Goal: Task Accomplishment & Management: Manage account settings

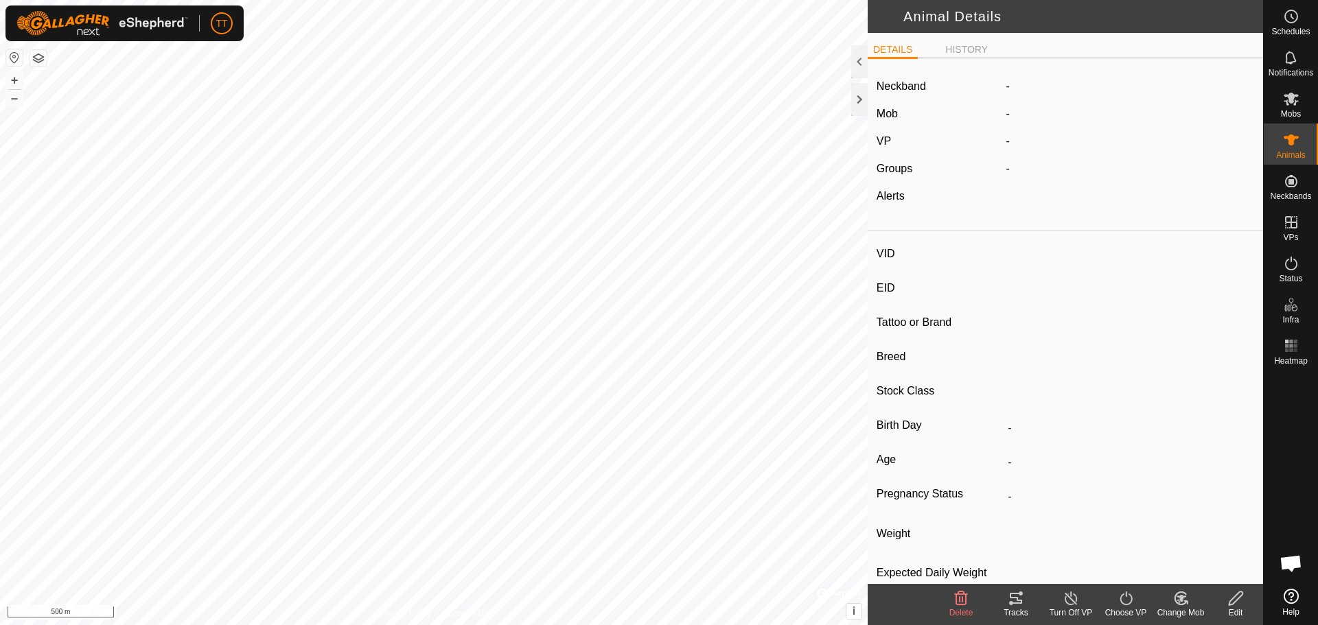
type input "BI-433"
type input "124000195281532"
type input "Y"
type input "Mixed"
type input "Heifer"
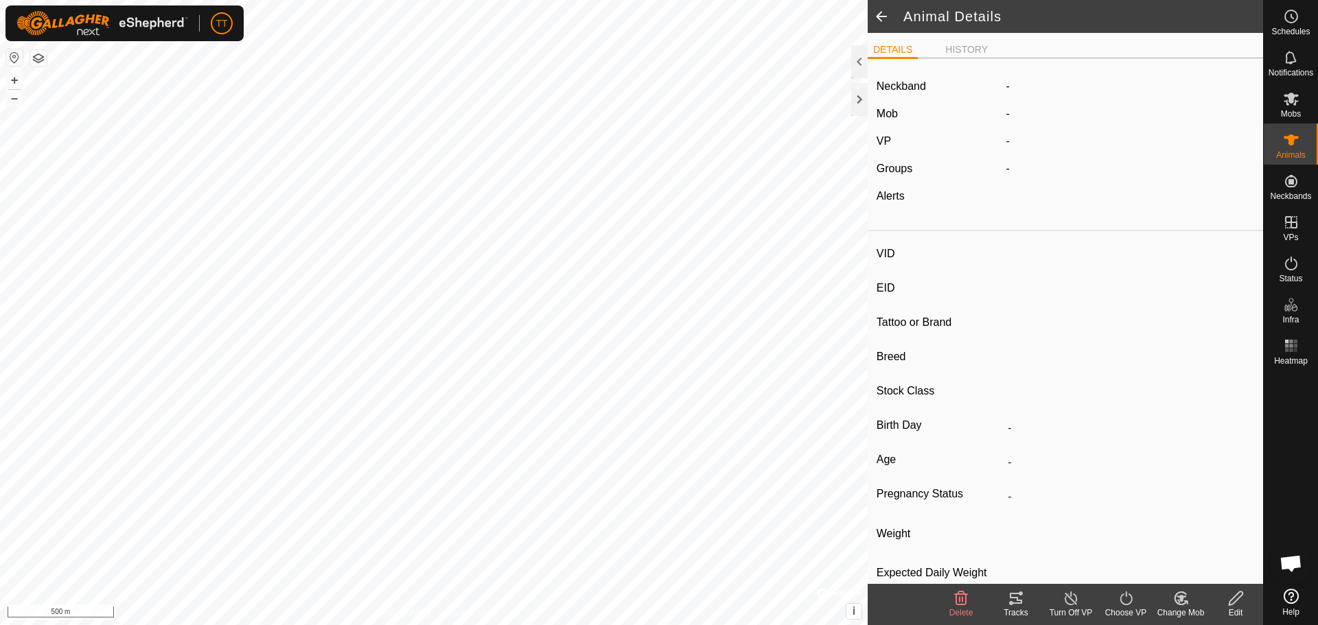
type input "0 kg"
type input "-"
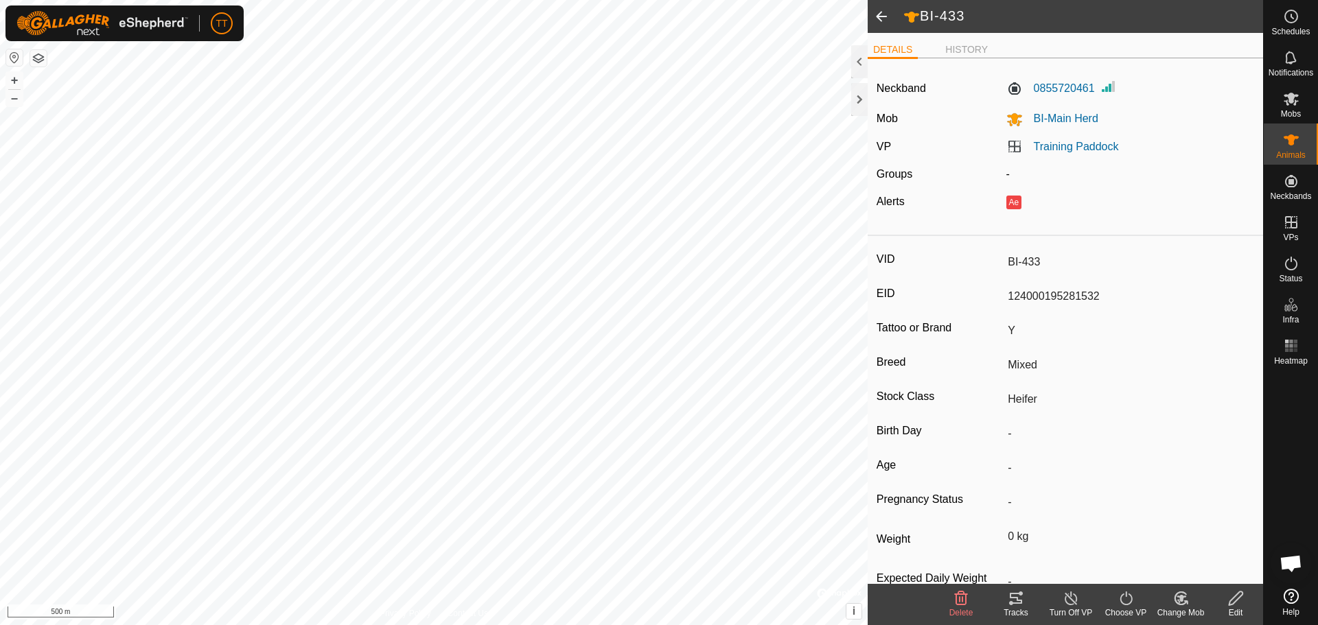
click at [1012, 600] on icon at bounding box center [1015, 598] width 16 height 16
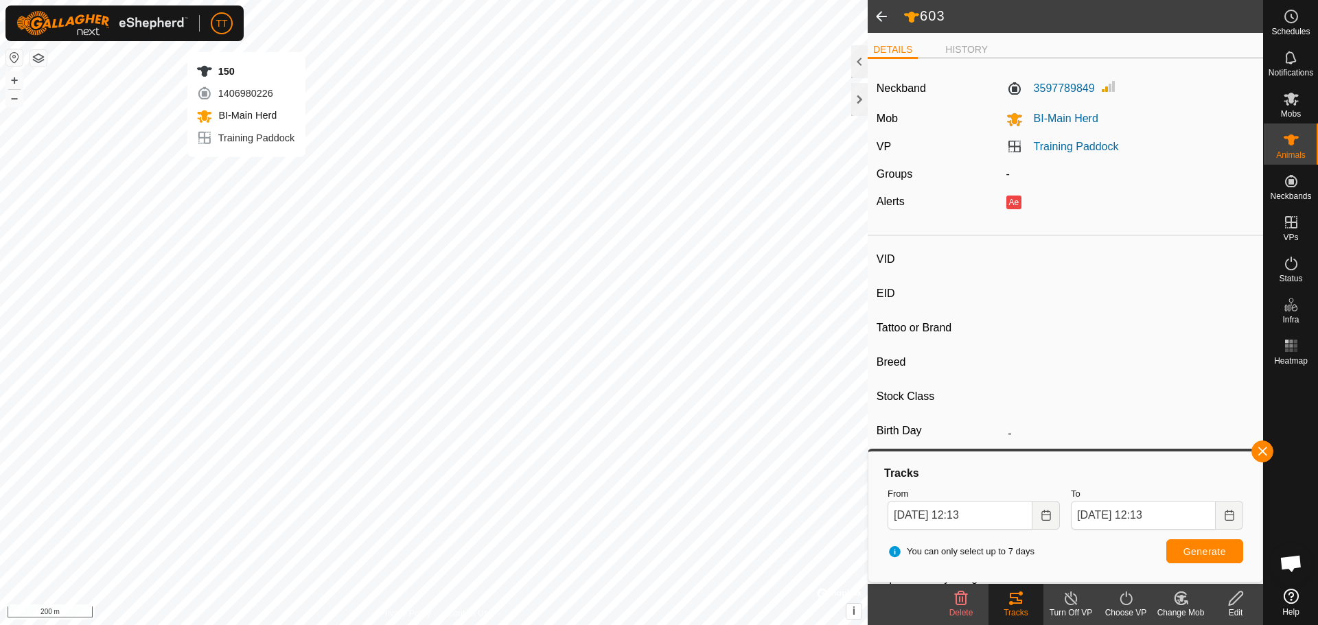
type input "603"
type input "124000219209390"
type input "Y"
type input "Mixed"
type input "Heifer"
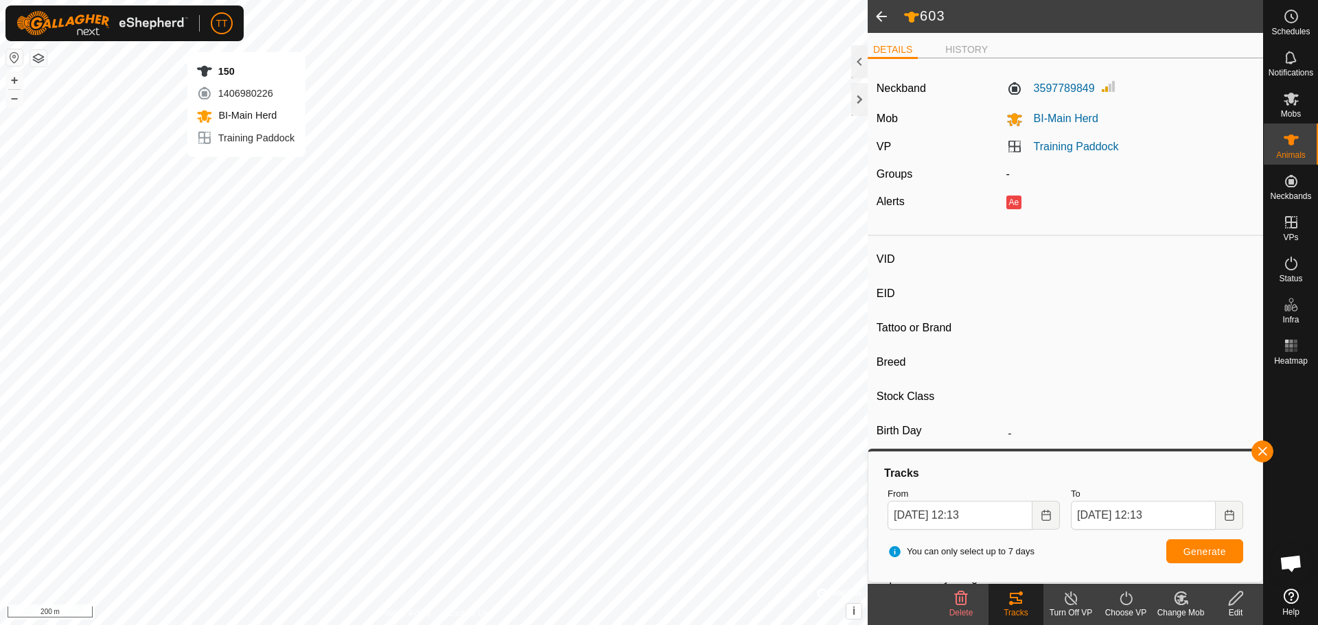
type input "0 kg"
type input "-"
type input "150"
type input "124000182036139"
type input "Y"
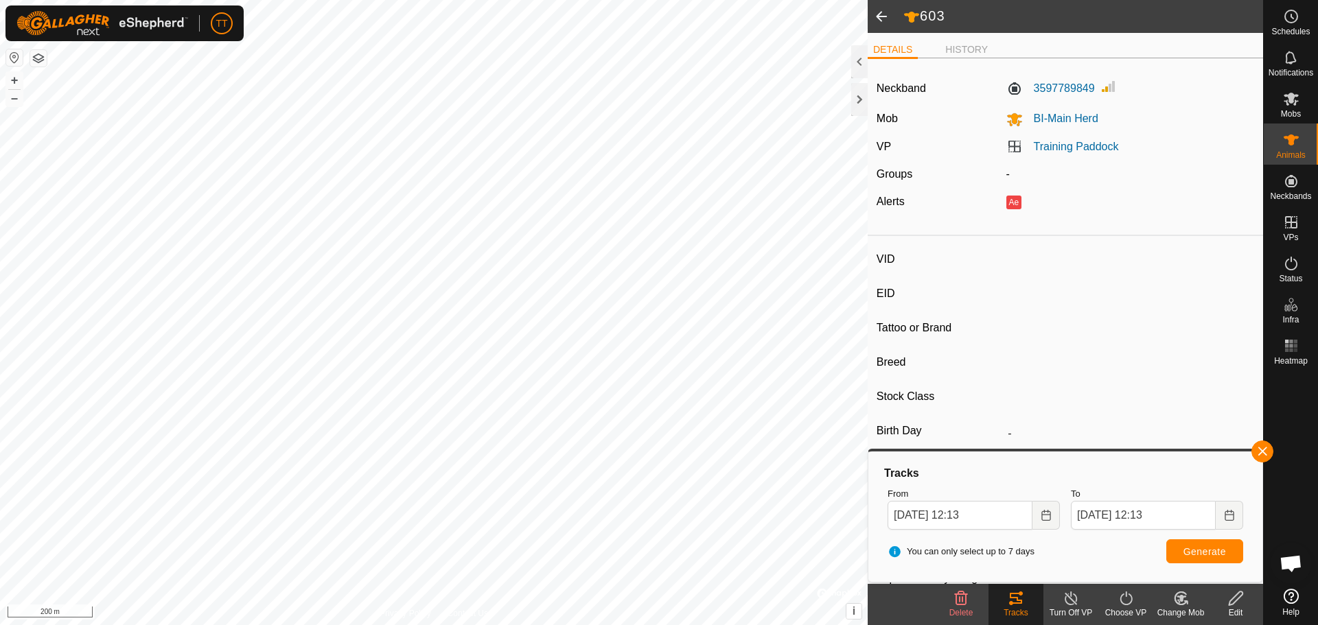
type input "Mixed"
type input "Heifer"
type input "0 kg"
type input "-"
type input "209"
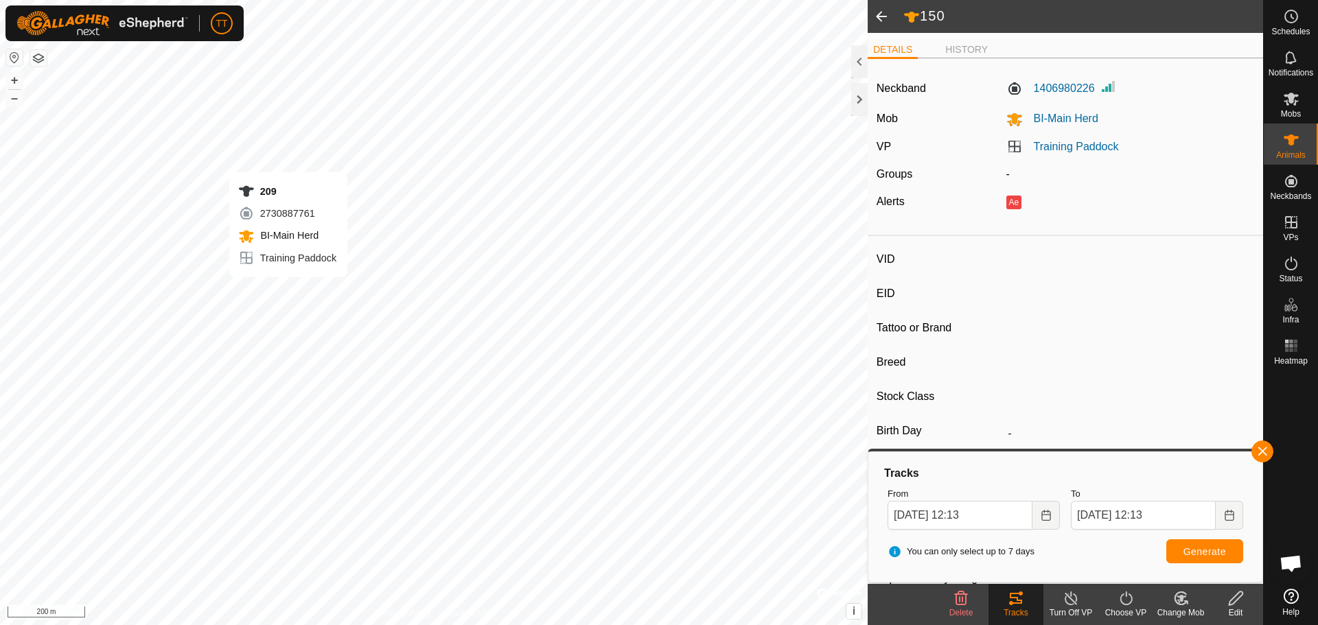
type input "124000182036071"
type input "Y"
type input "Mixed"
type input "Heifer"
type input "0 kg"
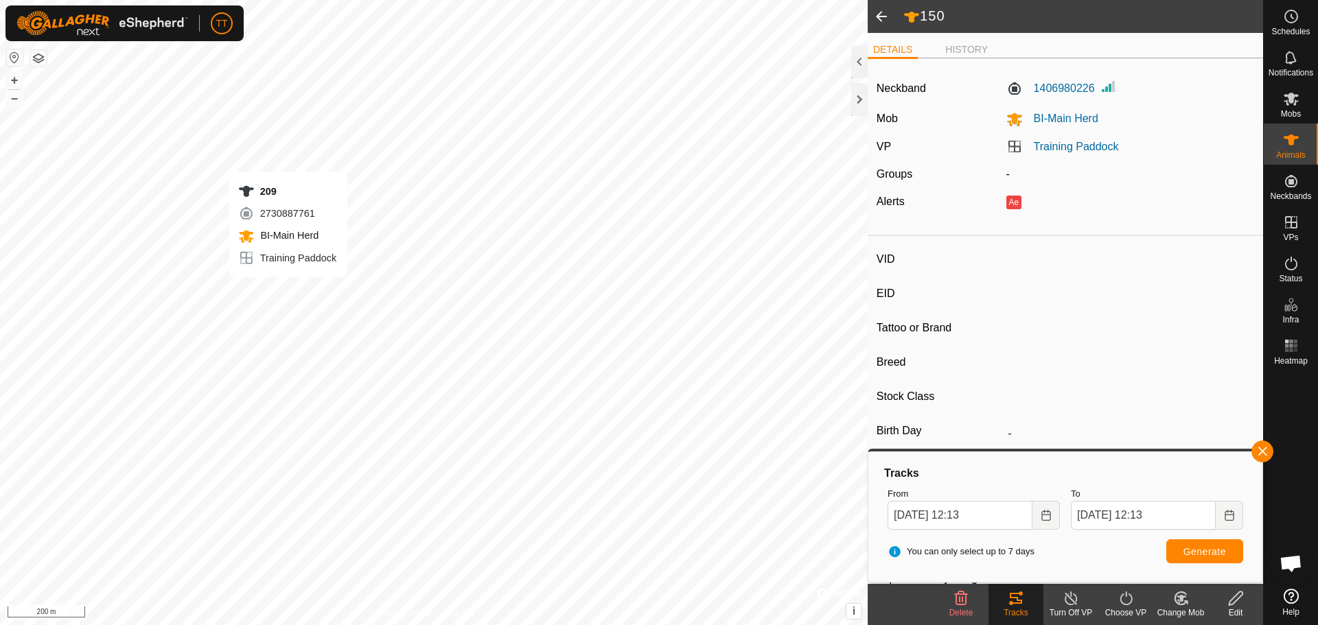
type input "-"
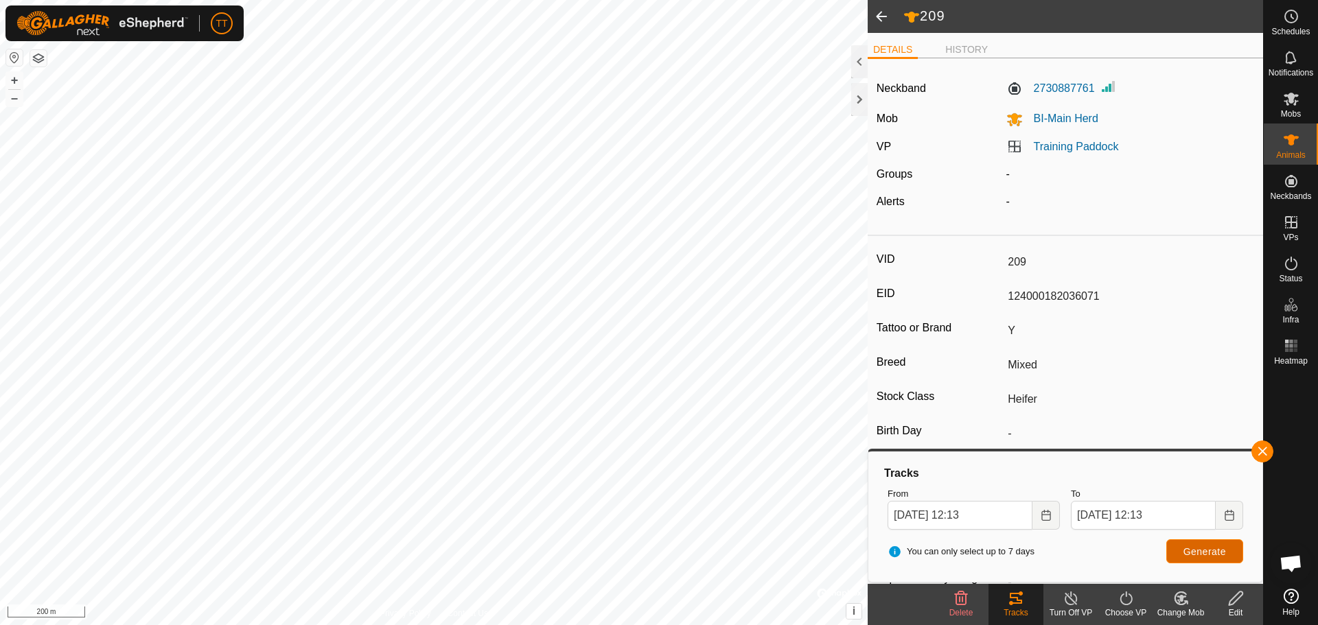
click at [1223, 553] on span "Generate" at bounding box center [1204, 551] width 43 height 11
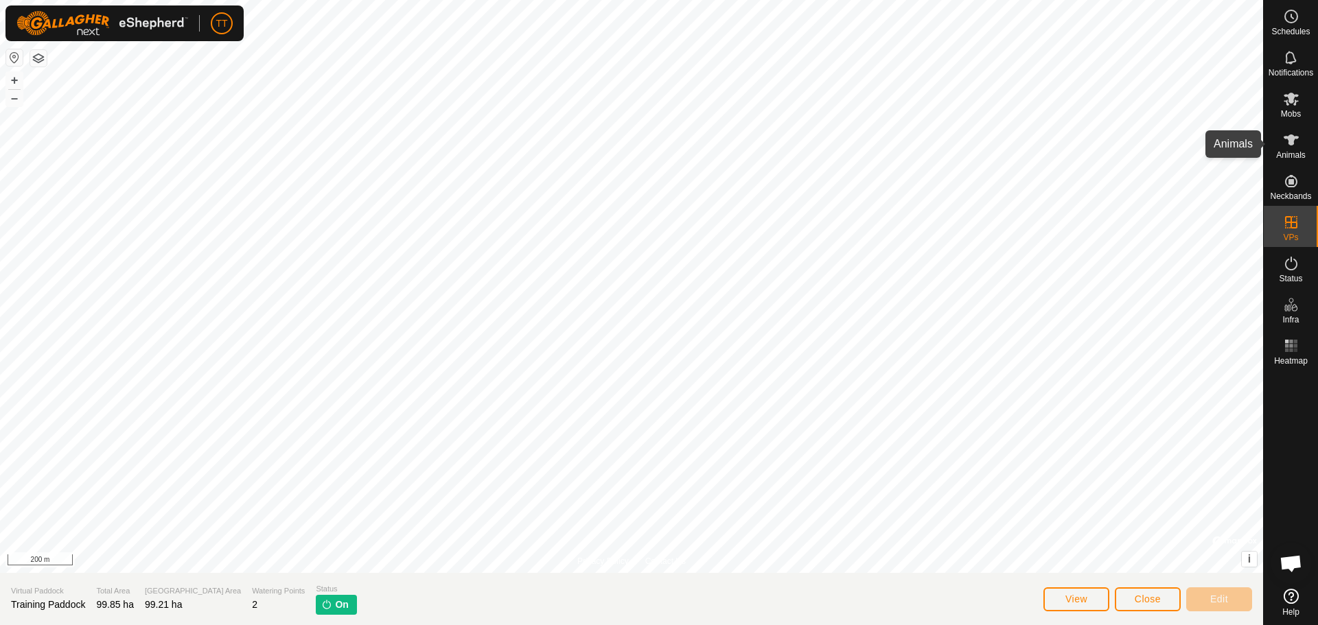
click at [1293, 139] on icon at bounding box center [1290, 140] width 15 height 11
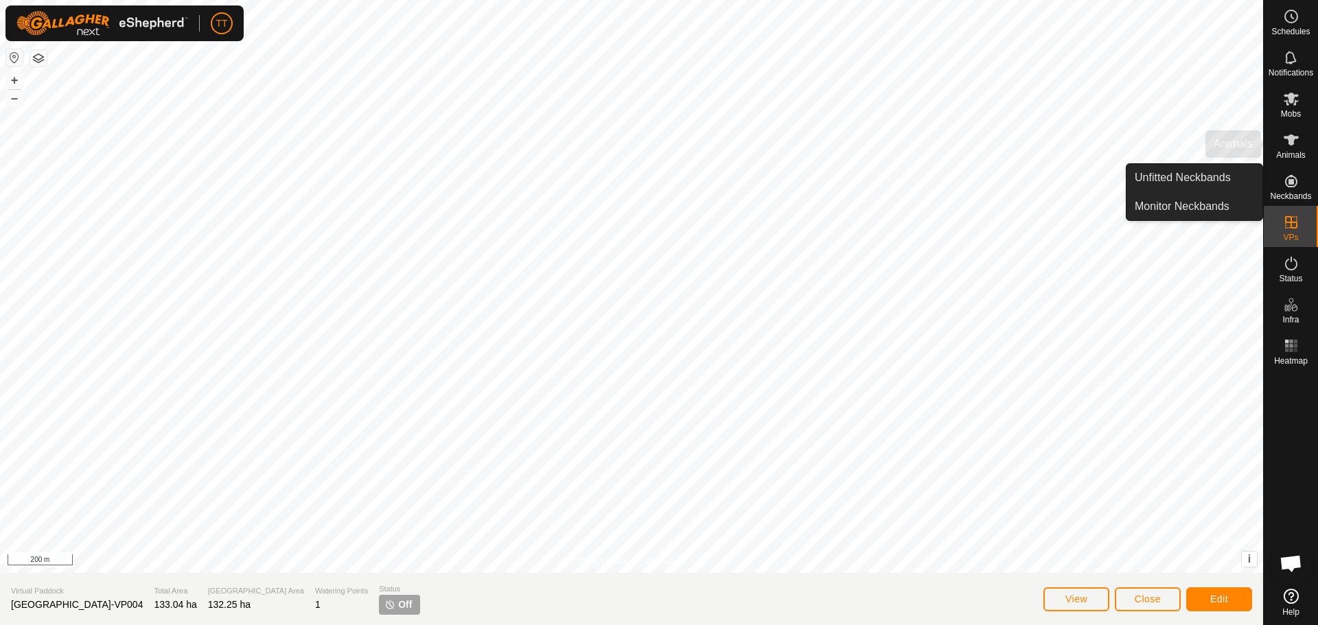
click at [1281, 151] on span "Animals" at bounding box center [1291, 155] width 30 height 8
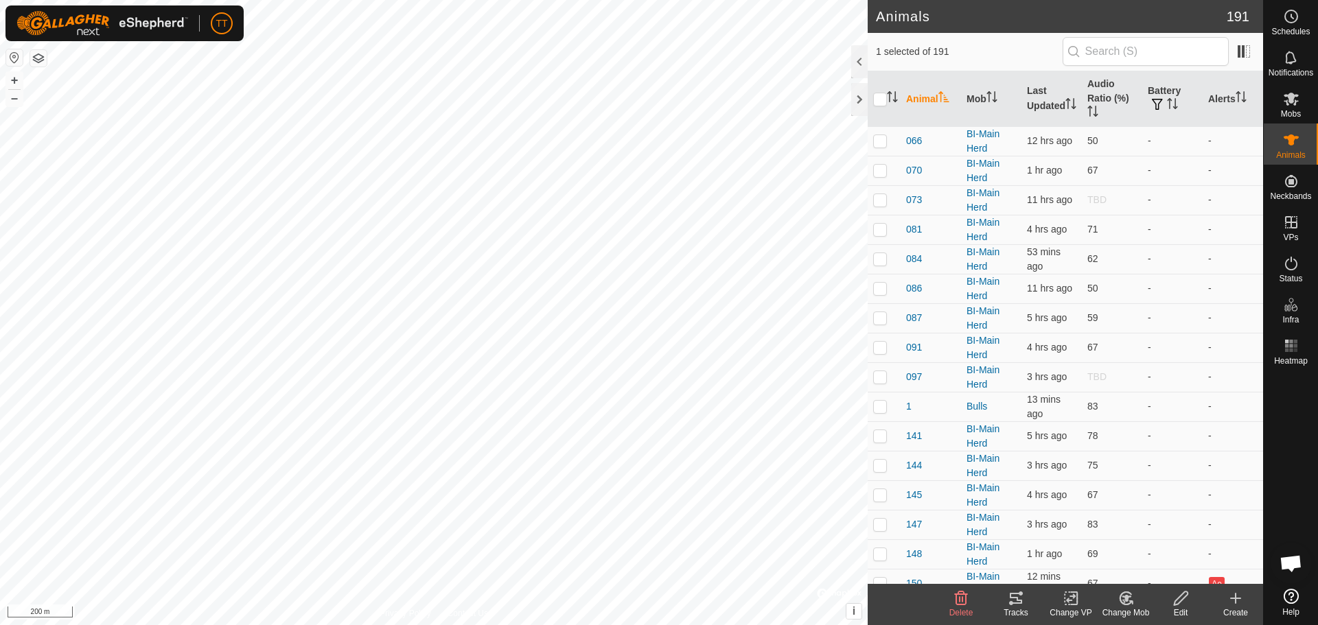
click at [1020, 600] on icon at bounding box center [1015, 598] width 12 height 11
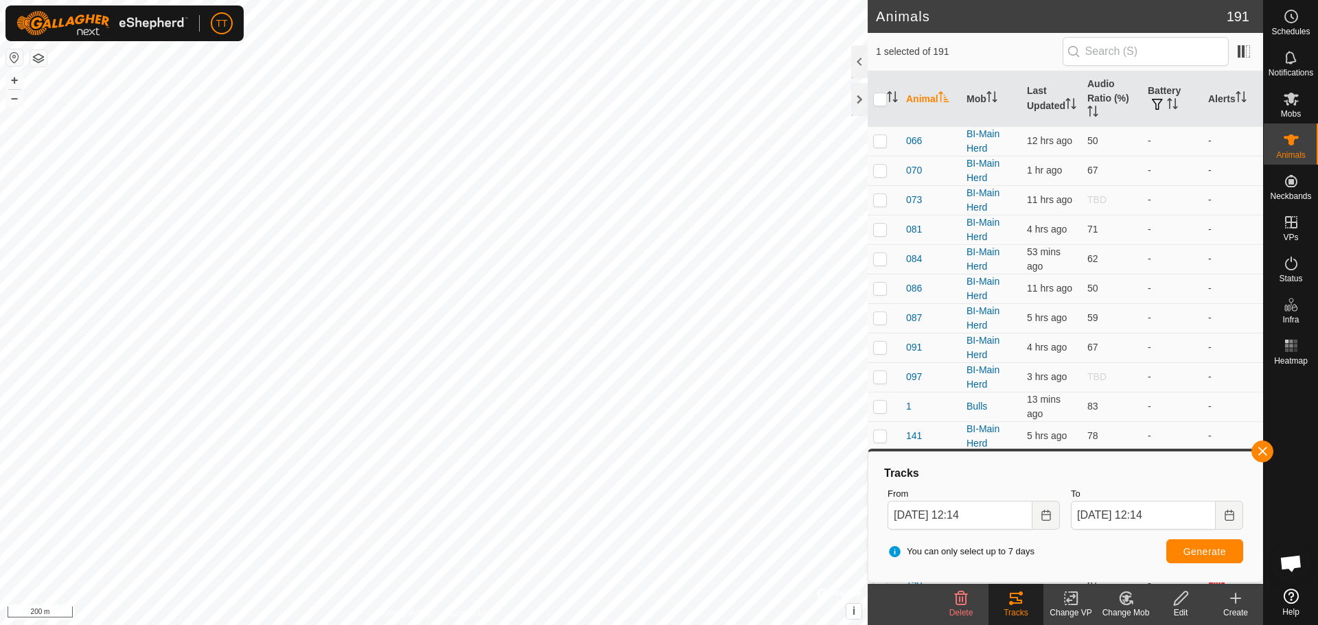
click at [912, 489] on body "TT Schedules Notifications Mobs Animals Neckbands VPs Status Infra Heatmap Help…" at bounding box center [659, 312] width 1318 height 625
click at [1271, 447] on button "button" at bounding box center [1262, 452] width 22 height 22
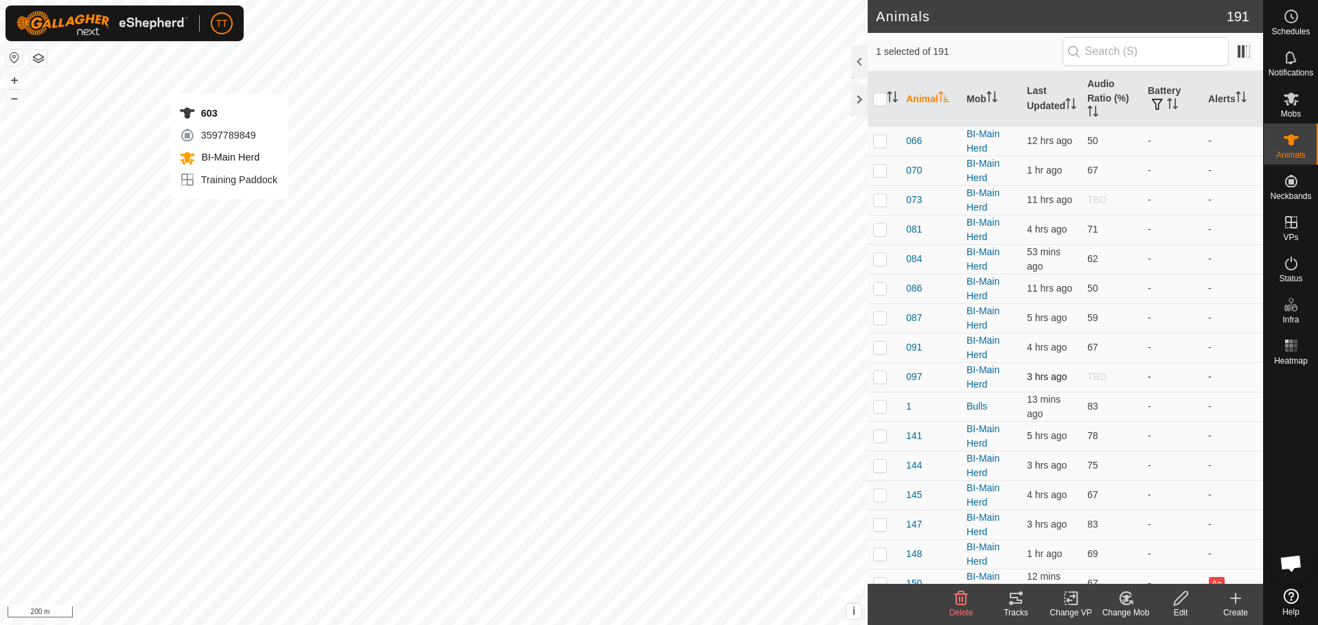
checkbox input "false"
checkbox input "true"
checkbox input "false"
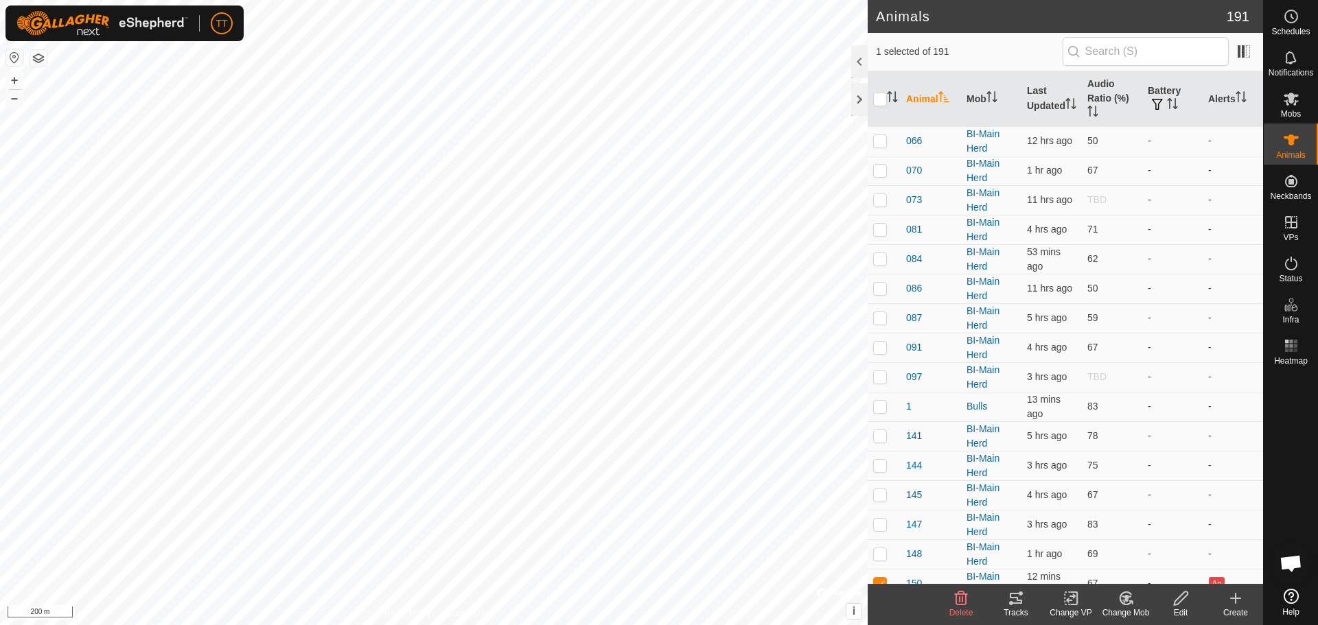
click at [1015, 594] on icon at bounding box center [1015, 598] width 12 height 11
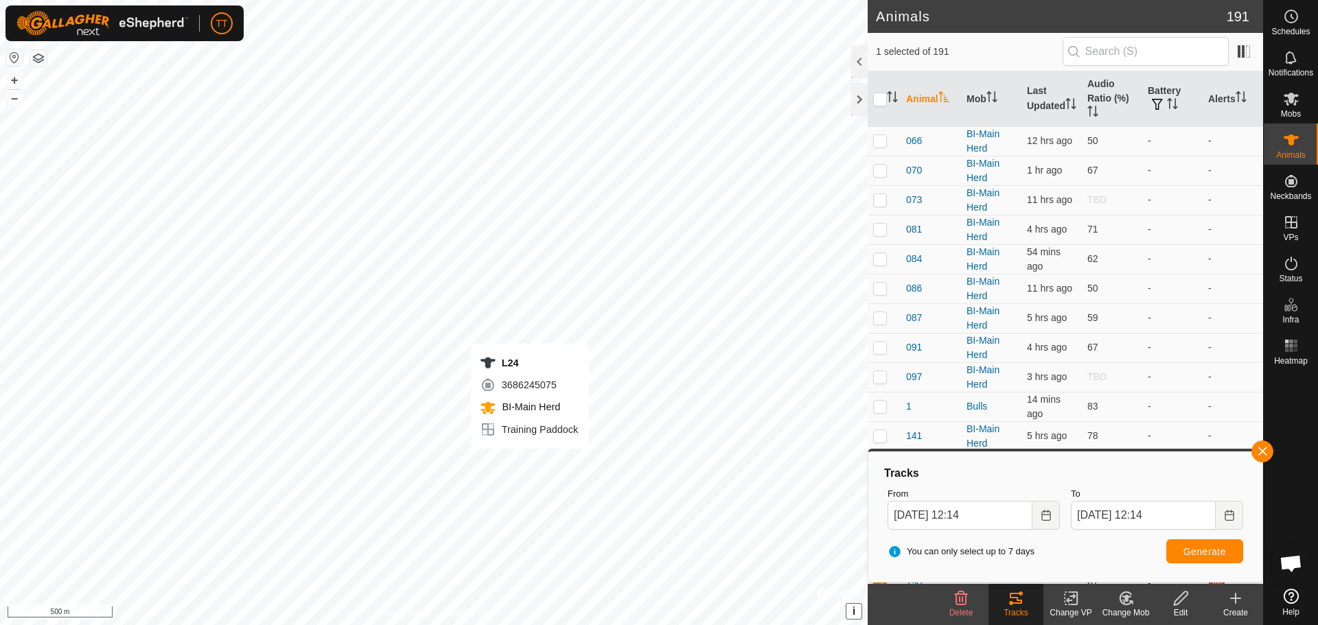
checkbox input "false"
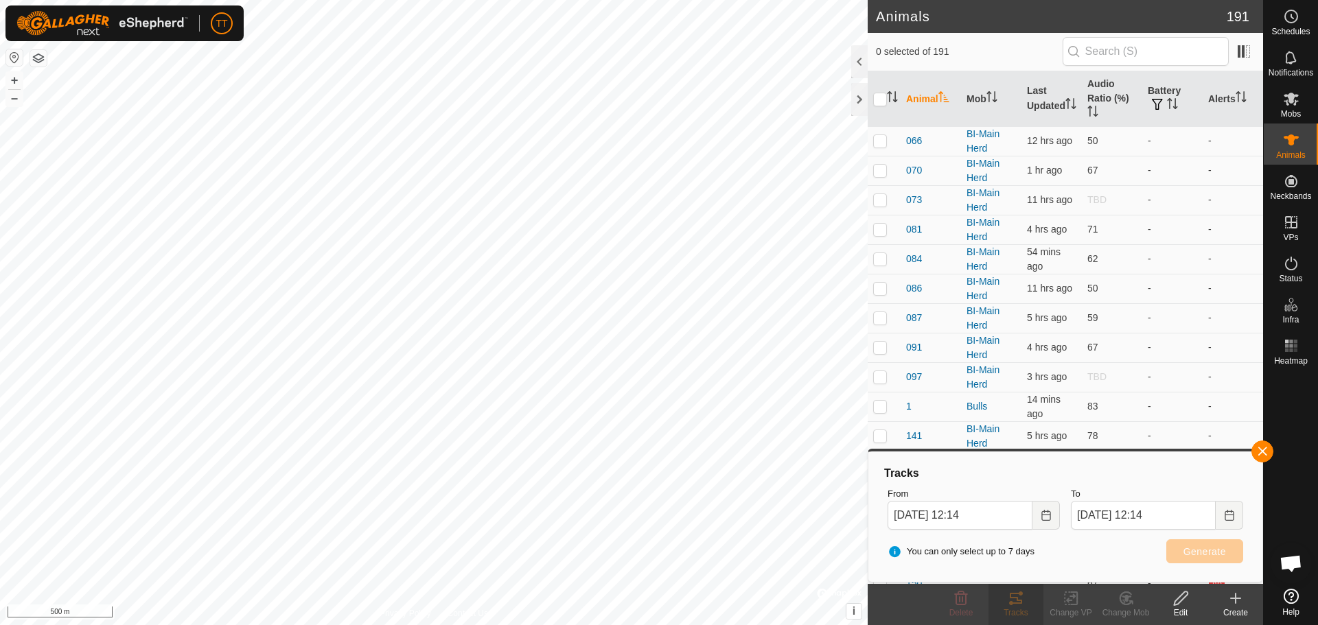
checkbox input "true"
click at [1018, 607] on div "Tracks" at bounding box center [1015, 613] width 55 height 12
click at [1204, 556] on span "Generate" at bounding box center [1204, 551] width 43 height 11
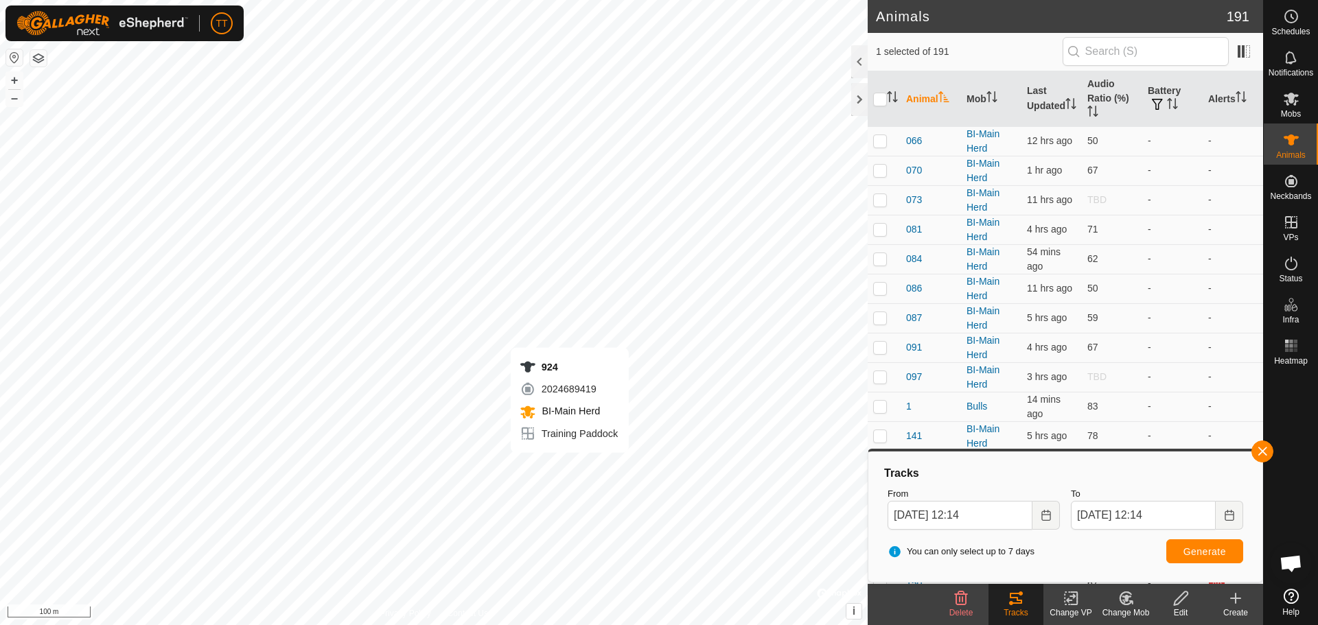
checkbox input "true"
checkbox input "false"
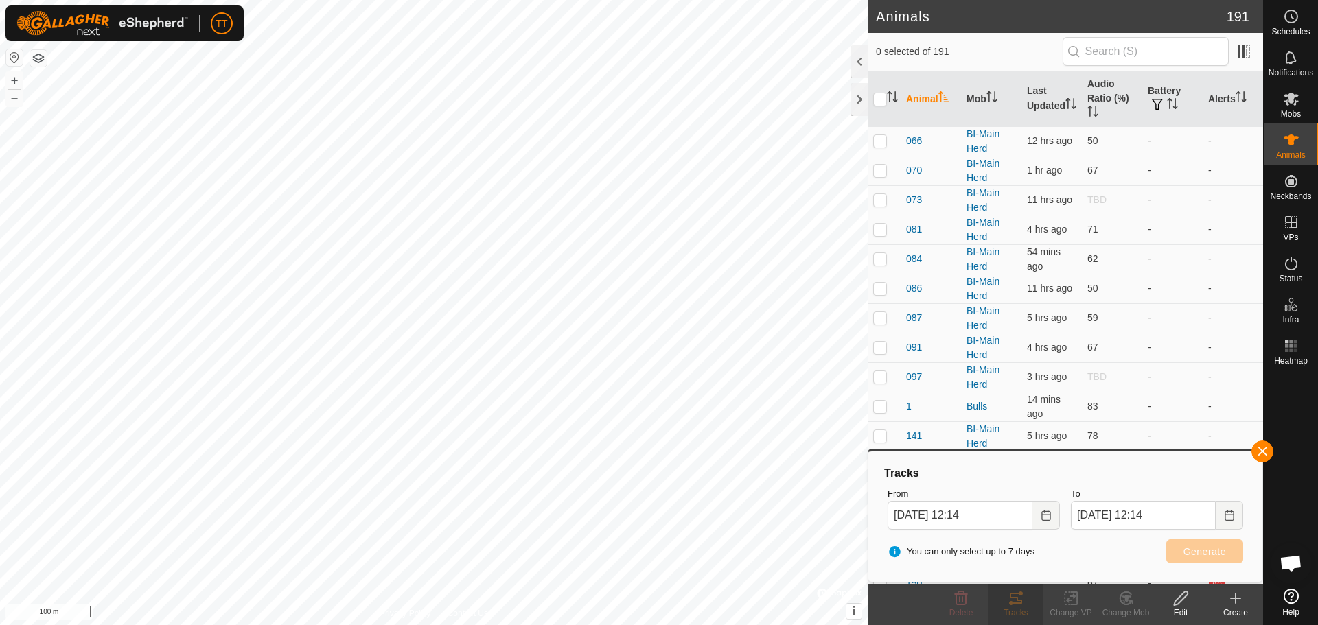
checkbox input "true"
click at [1179, 548] on button "Generate" at bounding box center [1204, 551] width 77 height 24
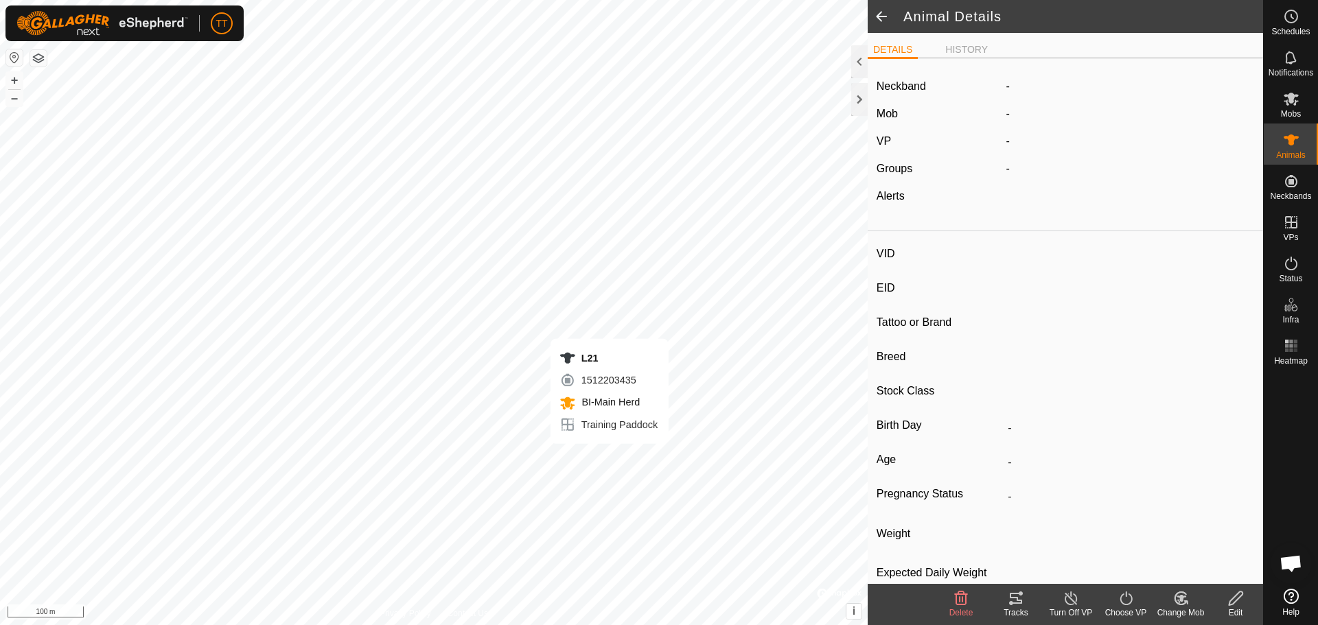
type input "L21"
type input "124000190890680"
type input "Y"
type input "Mixed"
type input "Heifer"
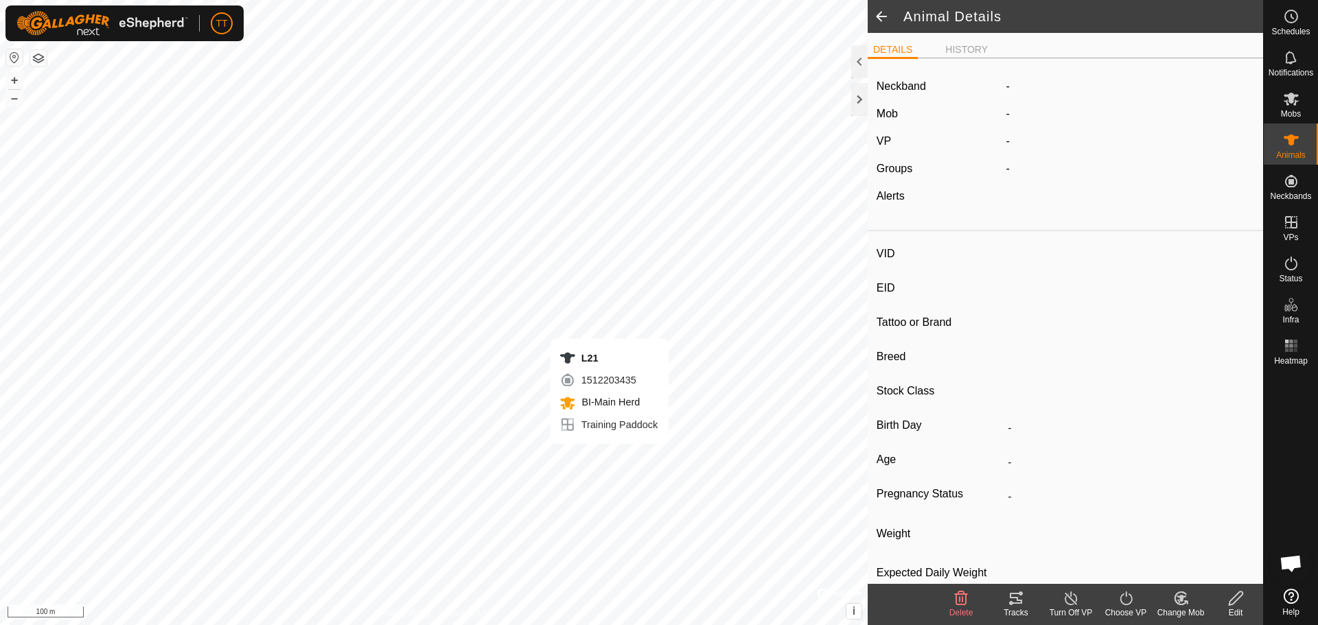
type input "01/2023"
type input "2 years 9 months"
type input "0 kg"
type input "-"
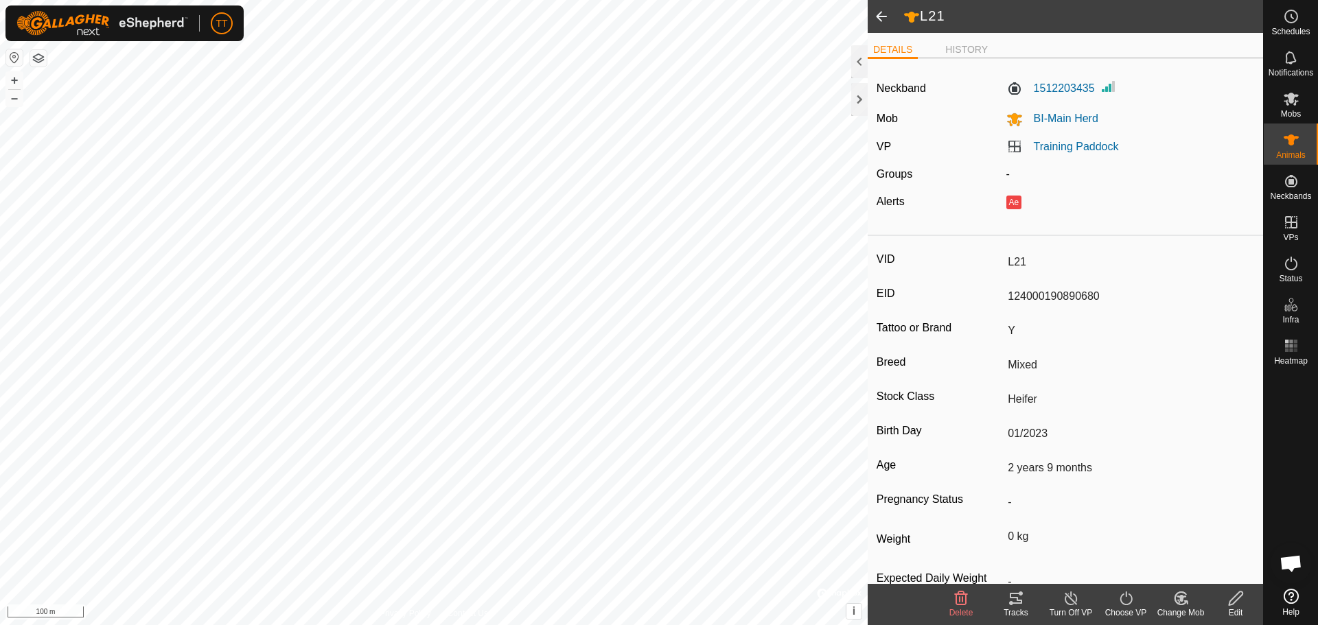
click at [1023, 606] on icon at bounding box center [1015, 598] width 16 height 16
type input "-"
type input "170"
type input "124000182036113"
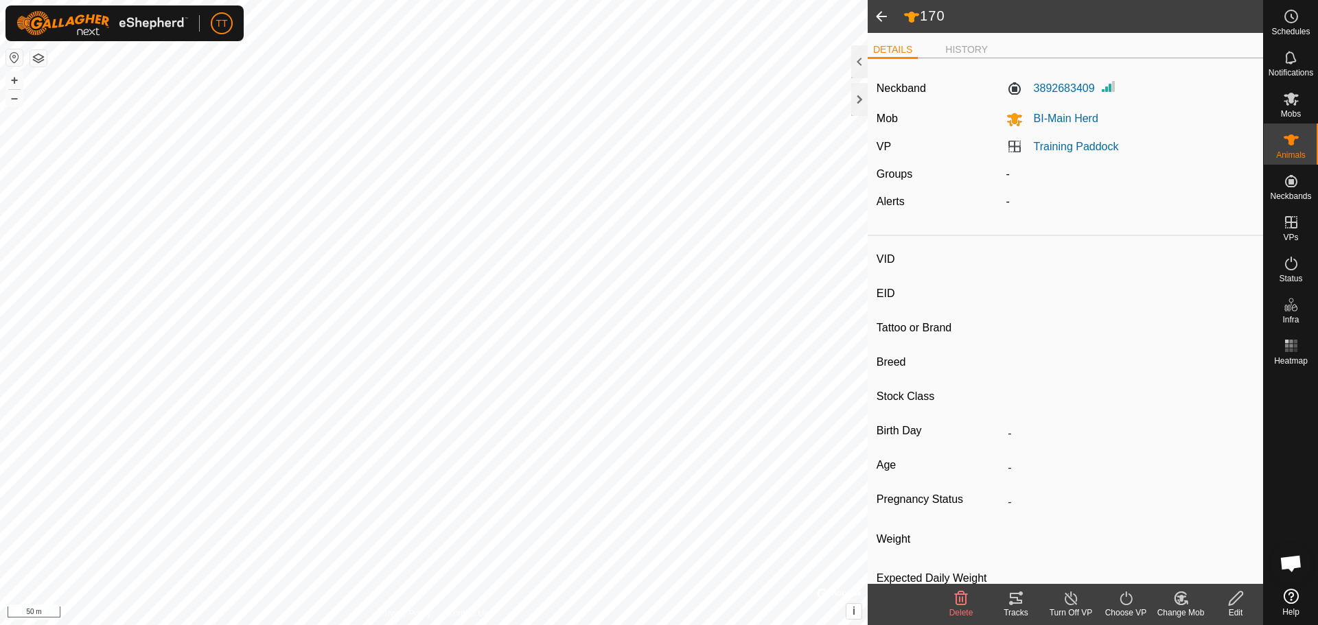
type input "Y"
type input "Mixed"
type input "Heifer"
type input "0 kg"
type input "-"
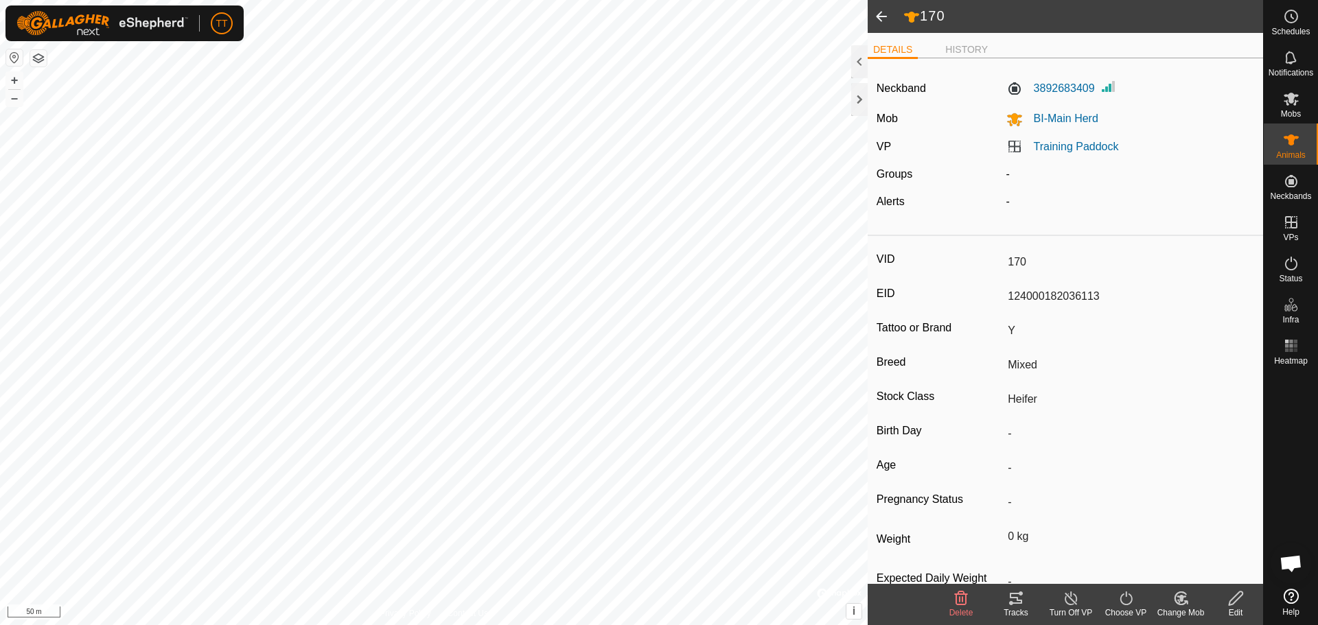
click at [1017, 606] on icon at bounding box center [1015, 598] width 16 height 16
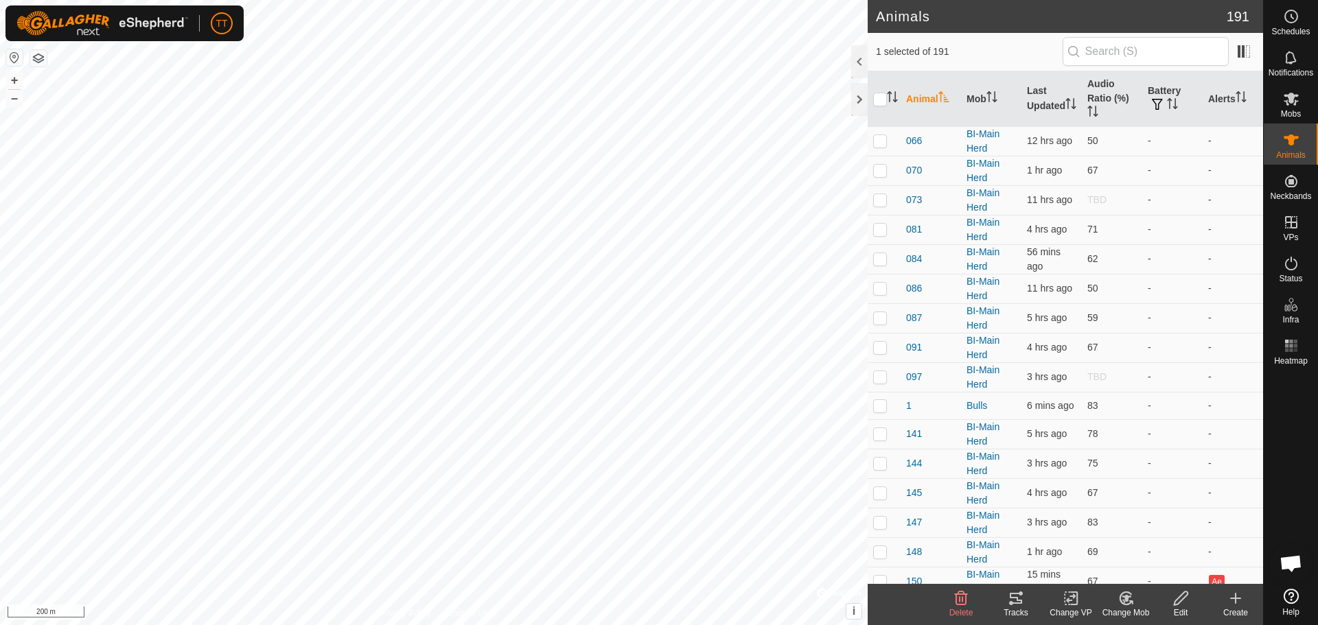
click at [1013, 600] on icon at bounding box center [1015, 598] width 16 height 16
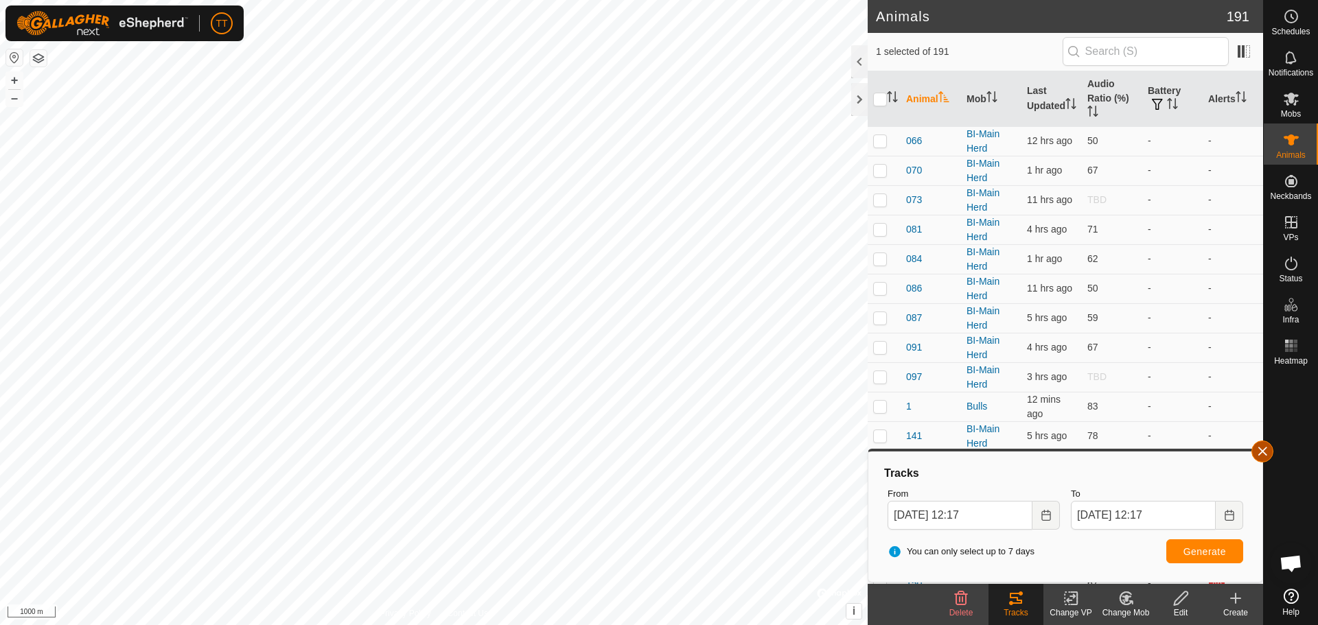
click at [1265, 450] on button "button" at bounding box center [1262, 452] width 22 height 22
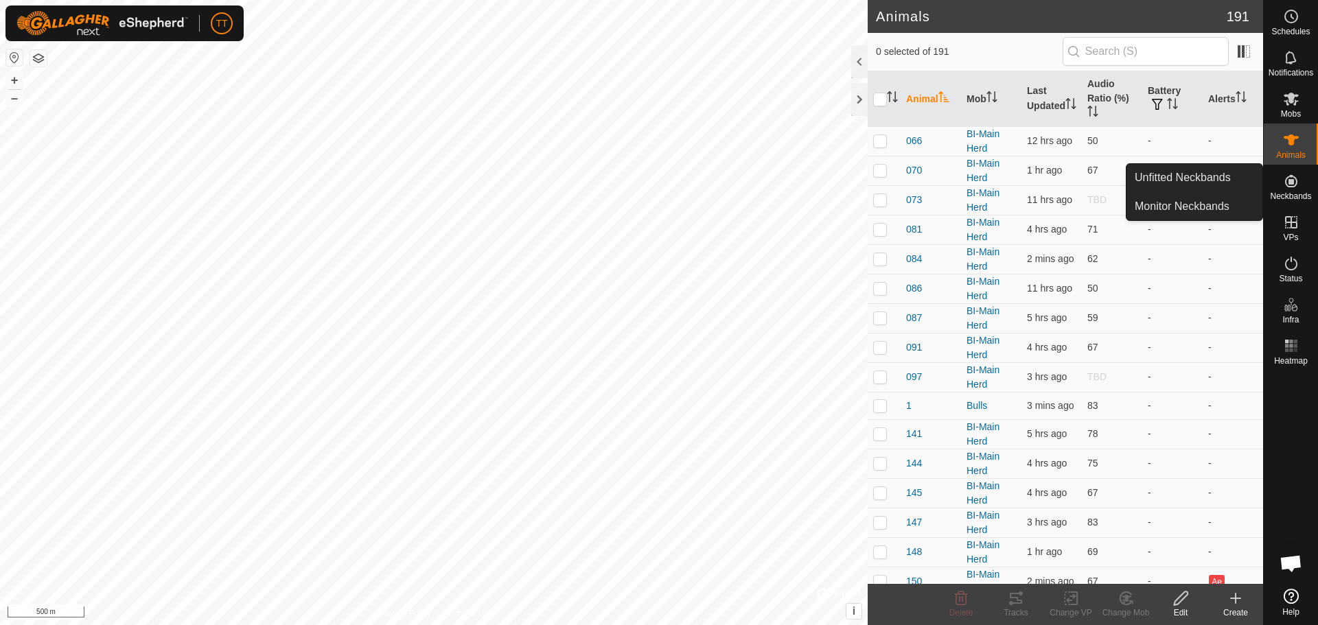
drag, startPoint x: 1287, startPoint y: 179, endPoint x: 1287, endPoint y: 200, distance: 21.3
click at [1287, 200] on span "Neckbands" at bounding box center [1290, 196] width 41 height 8
click at [1193, 177] on link "Unfitted Neckbands" at bounding box center [1194, 177] width 136 height 27
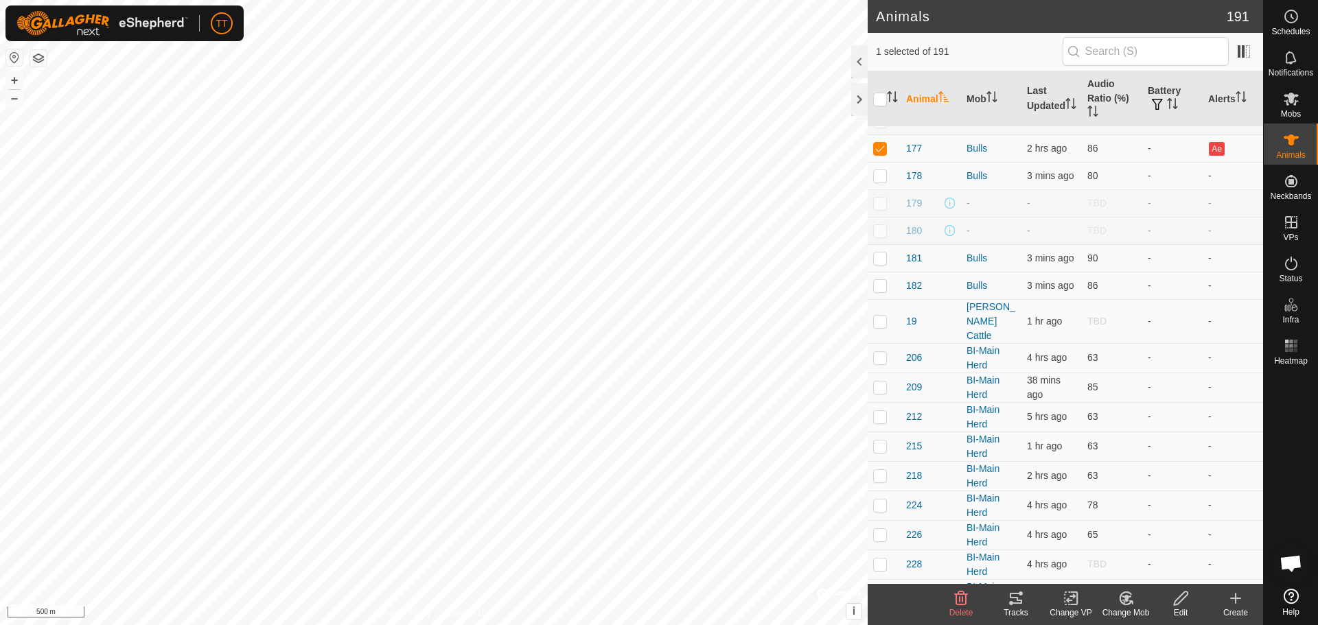
scroll to position [686, 0]
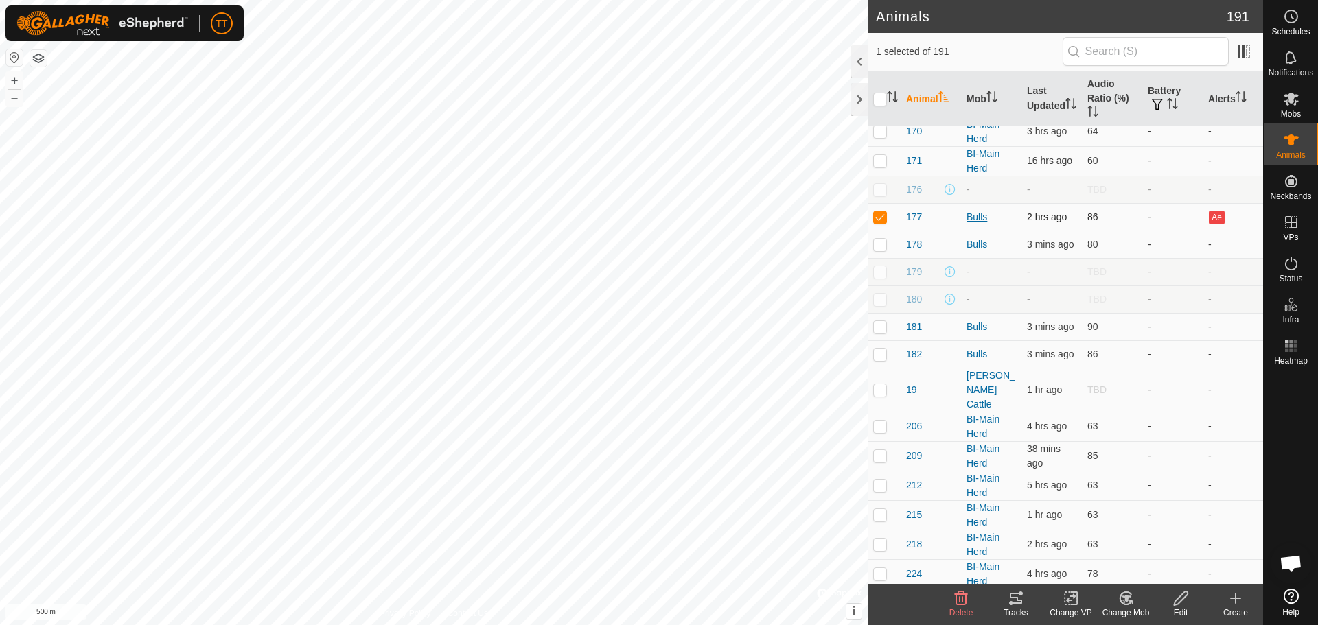
click at [970, 215] on div "Bulls" at bounding box center [990, 217] width 49 height 14
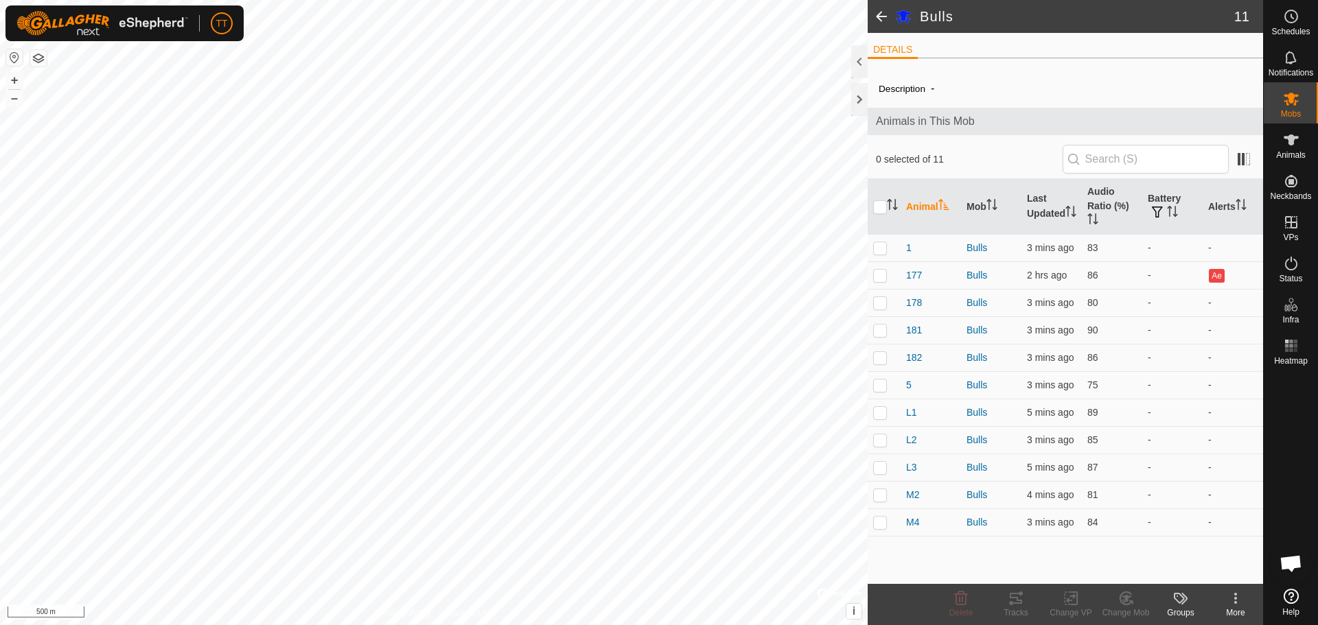
click at [878, 23] on span at bounding box center [880, 16] width 27 height 33
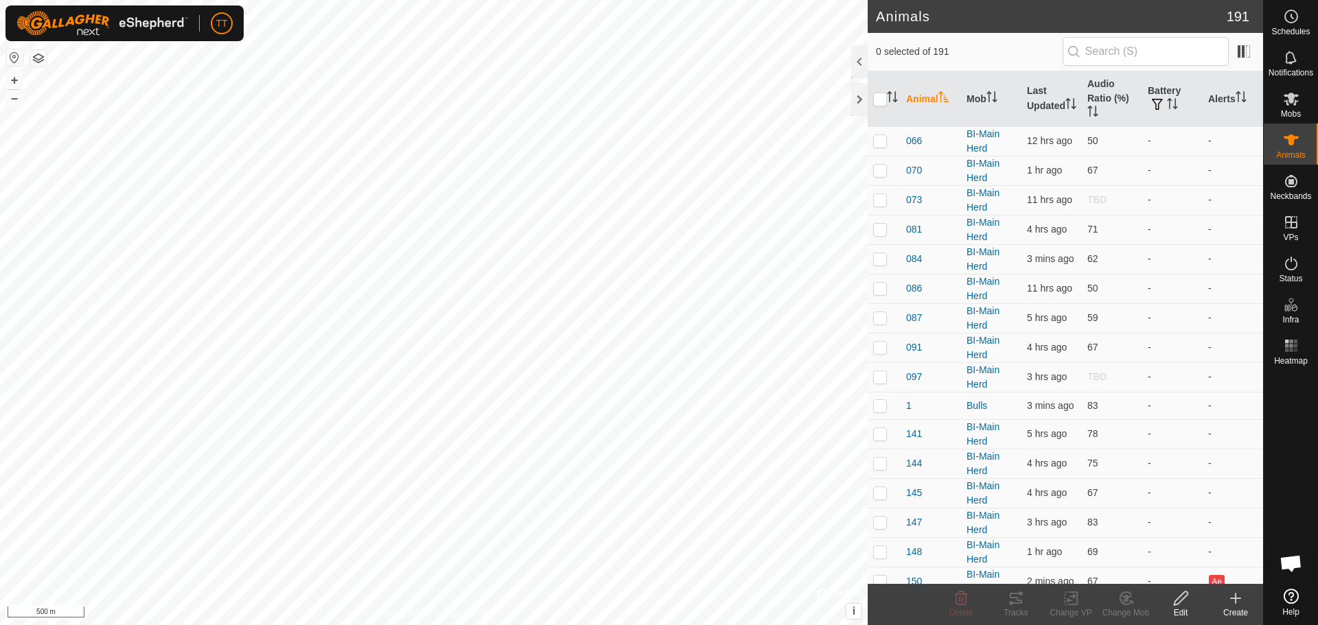
checkbox input "true"
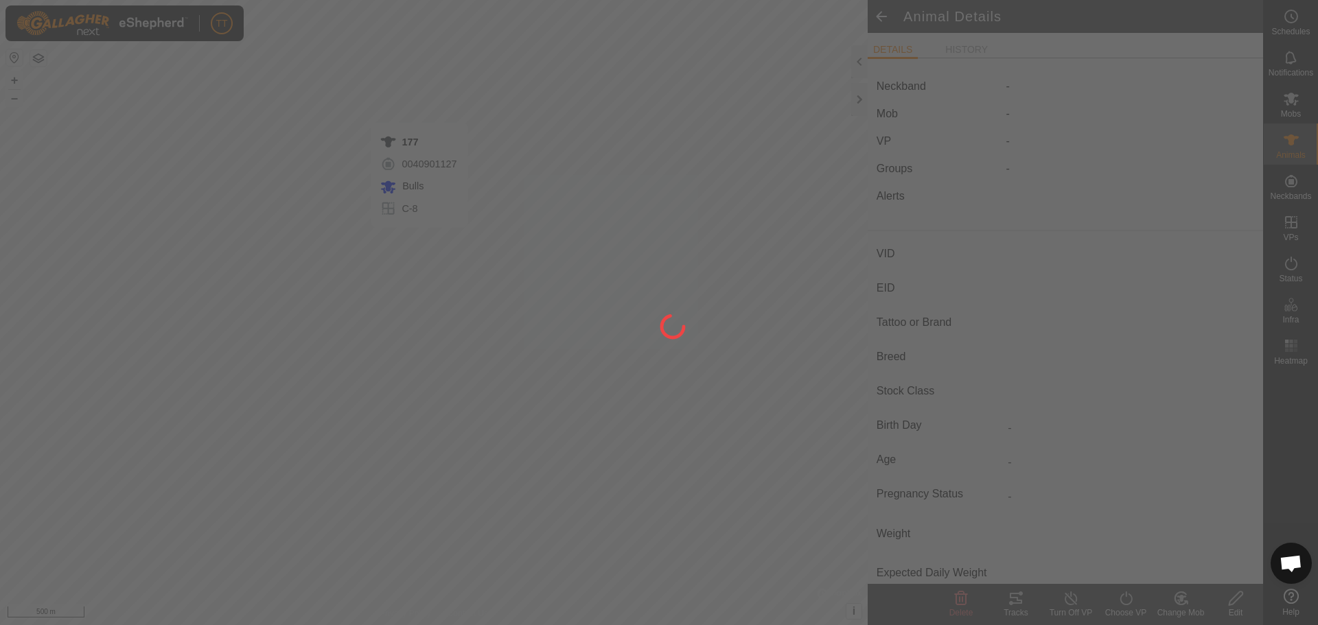
type input "177"
type input "124000179564978"
type input "77"
type input "Angus Cross"
type input "-"
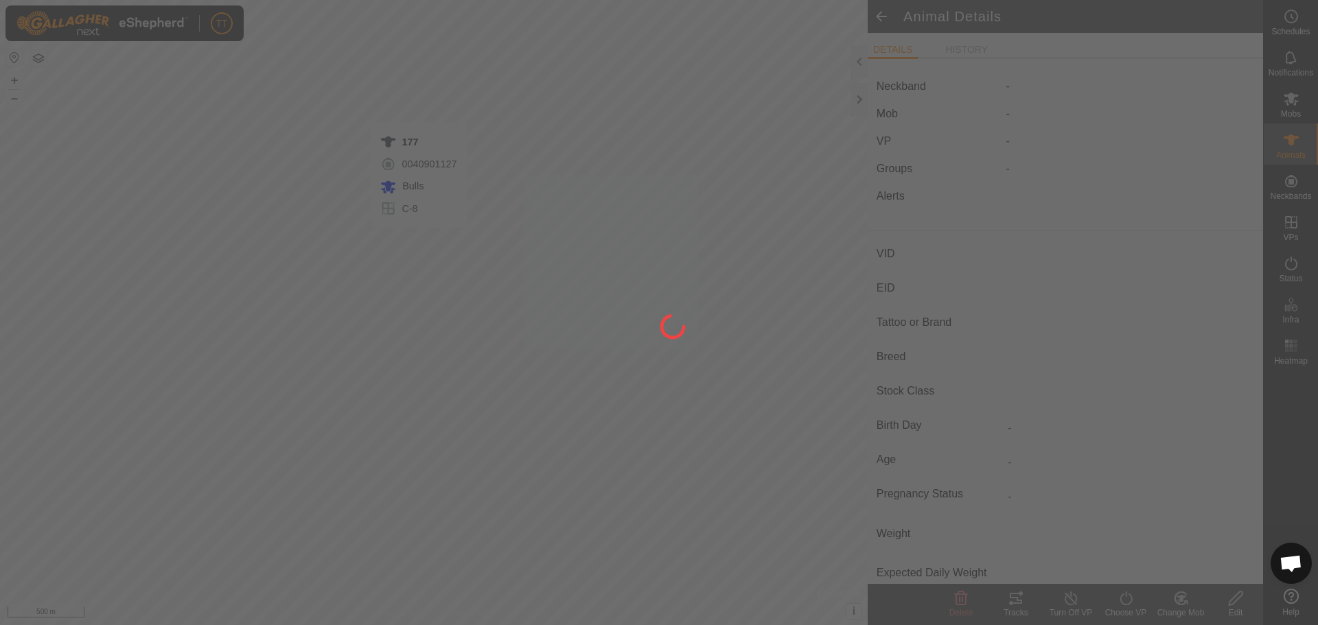
type input "01/2019"
type input "6 years 10 months"
type input "0 kg"
type input "-"
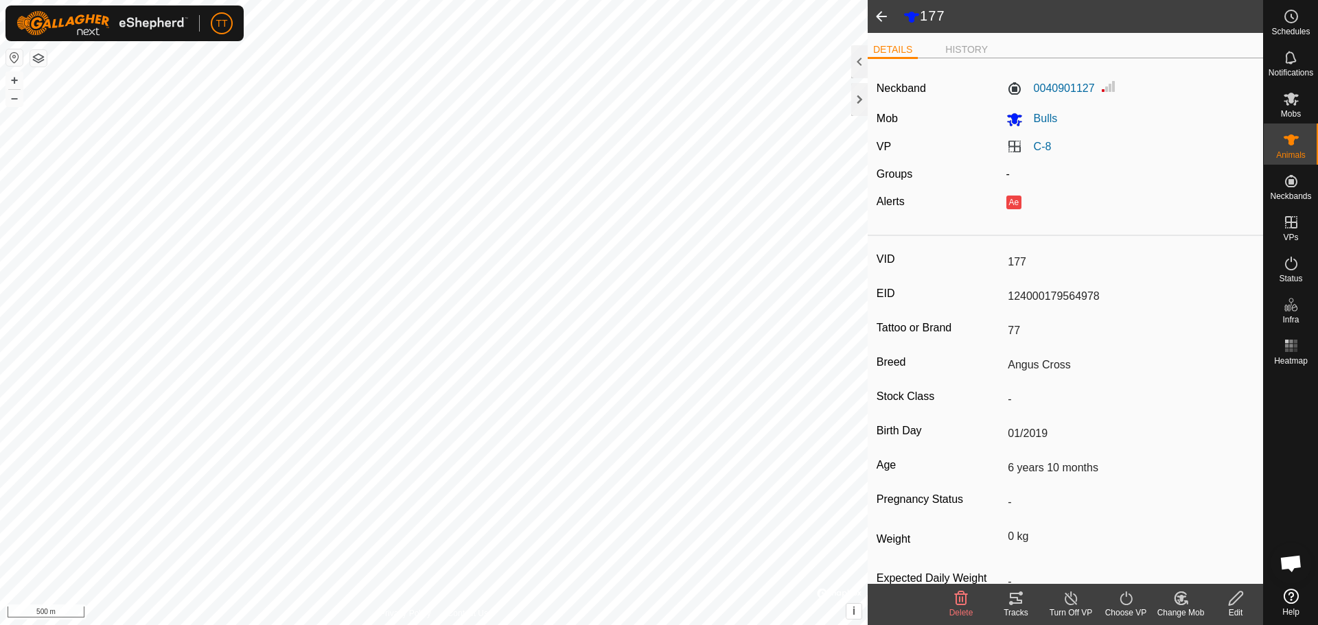
click at [1238, 603] on icon at bounding box center [1235, 598] width 17 height 16
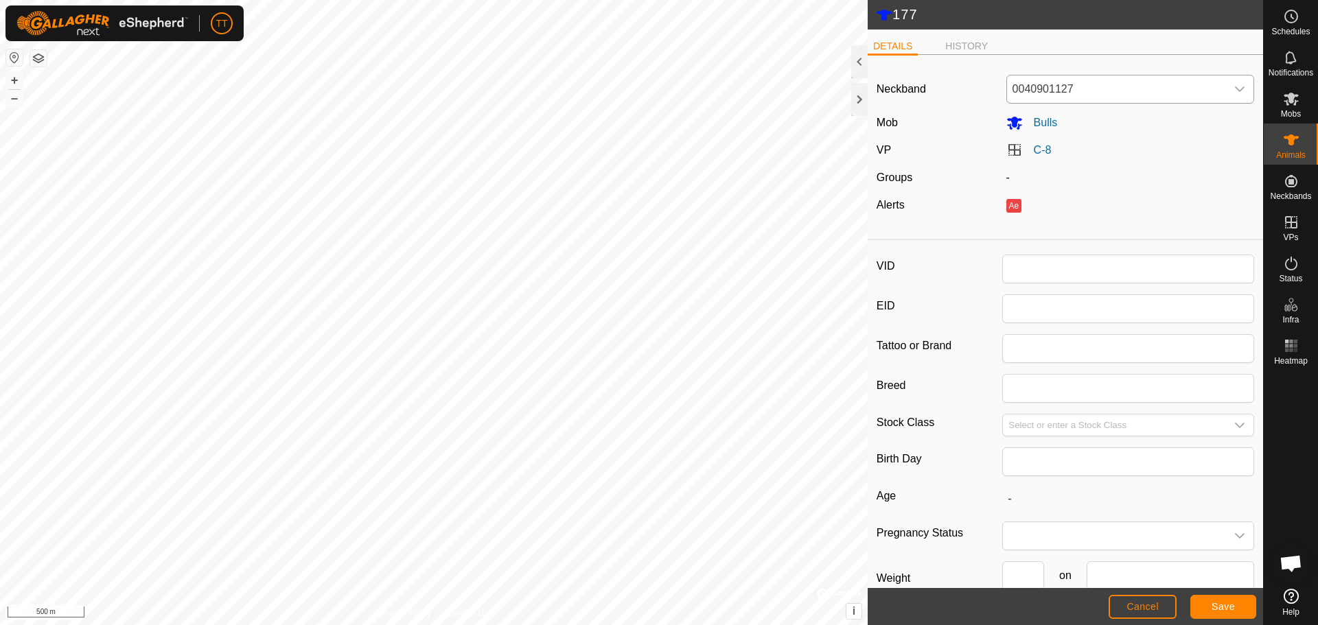
type input "177"
type input "124000179564978"
type input "77"
type input "Angus Cross"
type input "01/2019"
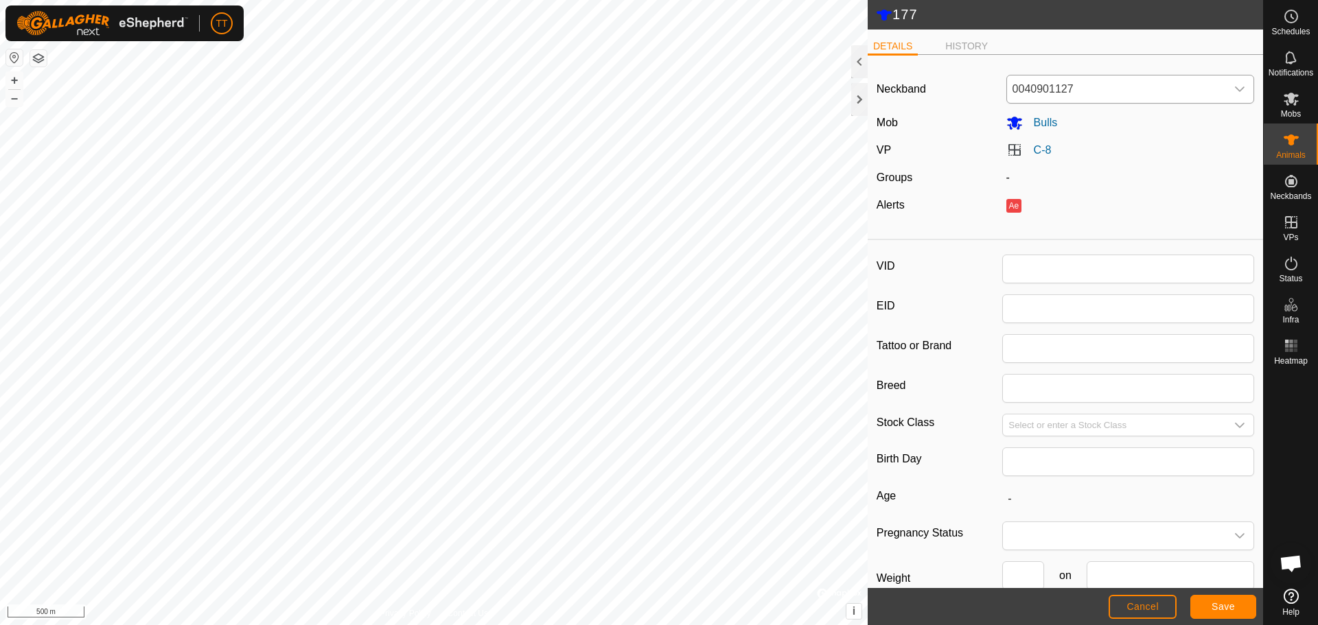
type input "6 years 10 months"
type input "0"
click at [1100, 89] on span "0040901127" at bounding box center [1117, 88] width 220 height 27
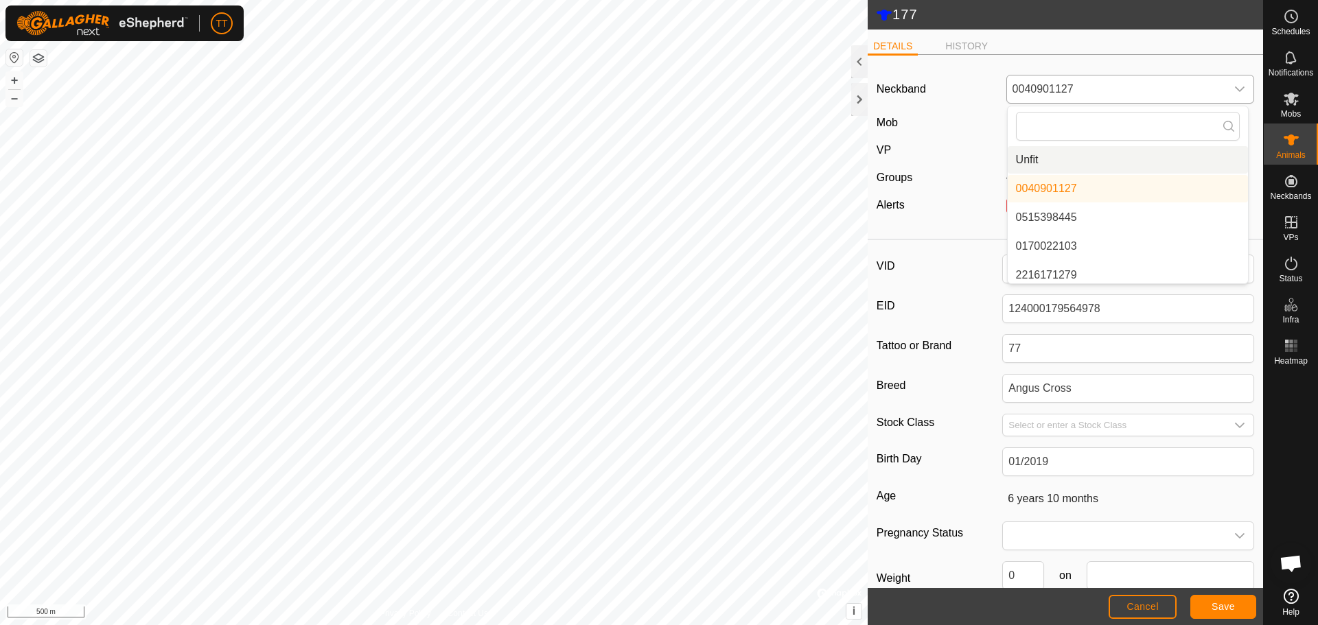
click at [1062, 163] on li "Unfit" at bounding box center [1127, 159] width 240 height 27
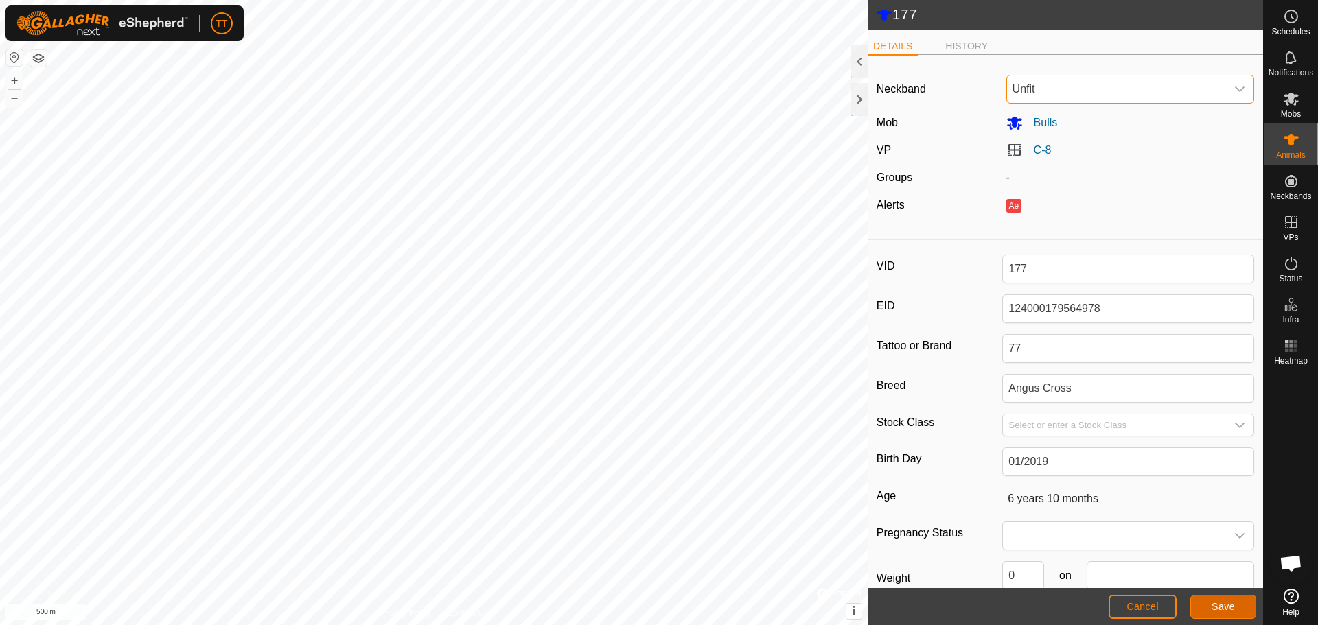
click at [1219, 608] on span "Save" at bounding box center [1222, 606] width 23 height 11
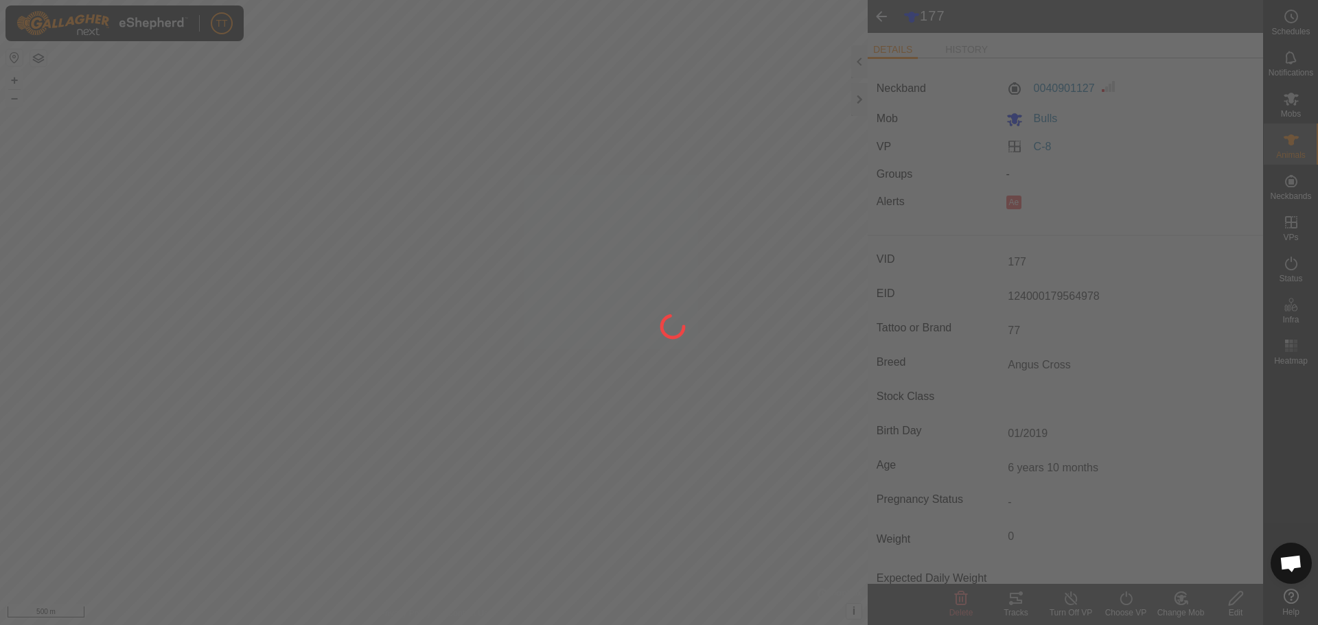
type input "0 kg"
type input "-"
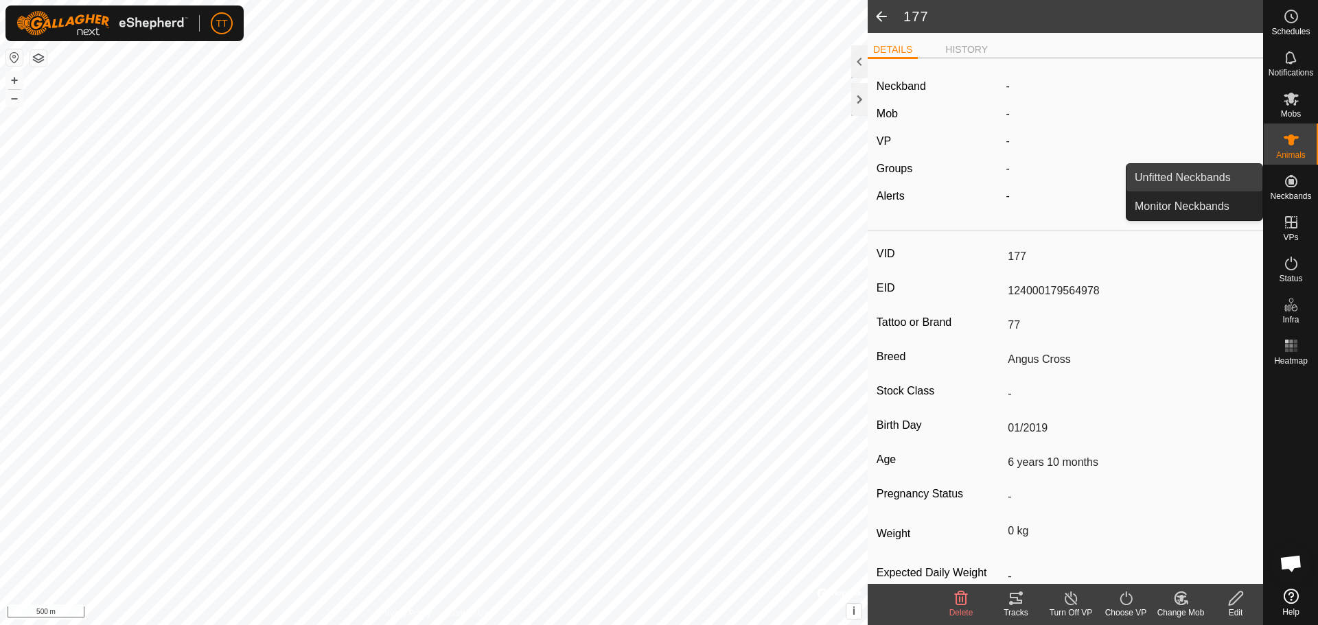
click at [1191, 172] on link "Unfitted Neckbands" at bounding box center [1194, 177] width 136 height 27
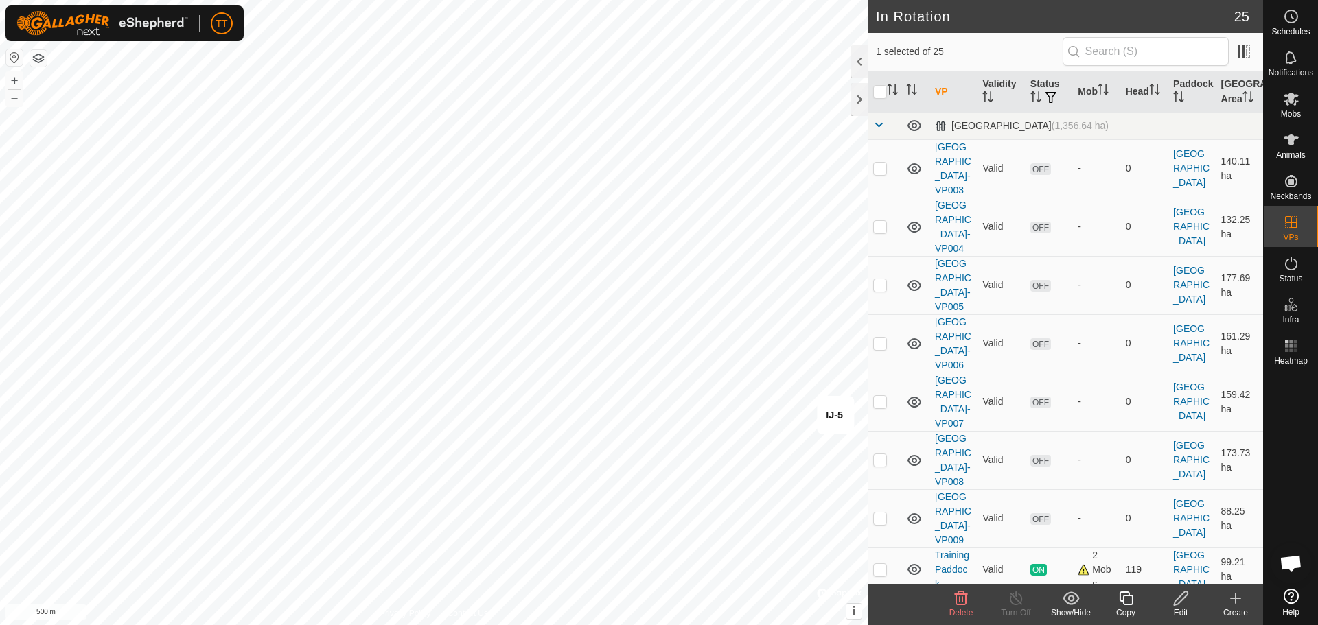
click at [962, 600] on icon at bounding box center [961, 599] width 13 height 14
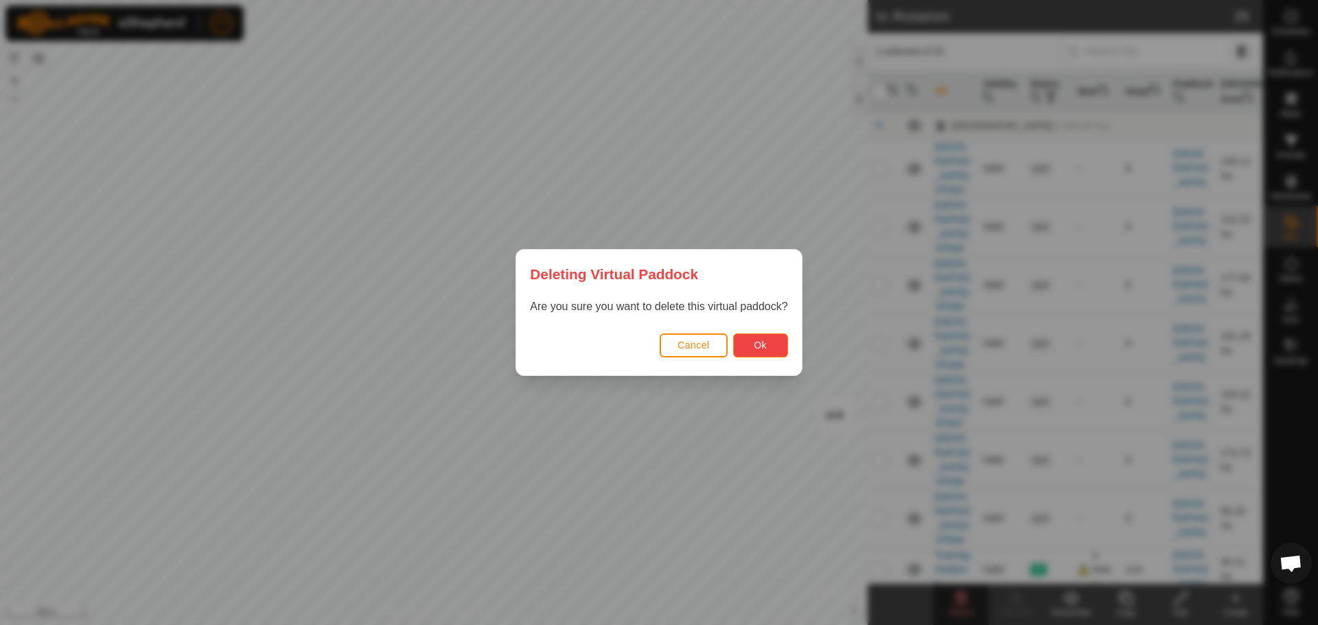
click at [751, 348] on button "Ok" at bounding box center [760, 346] width 55 height 24
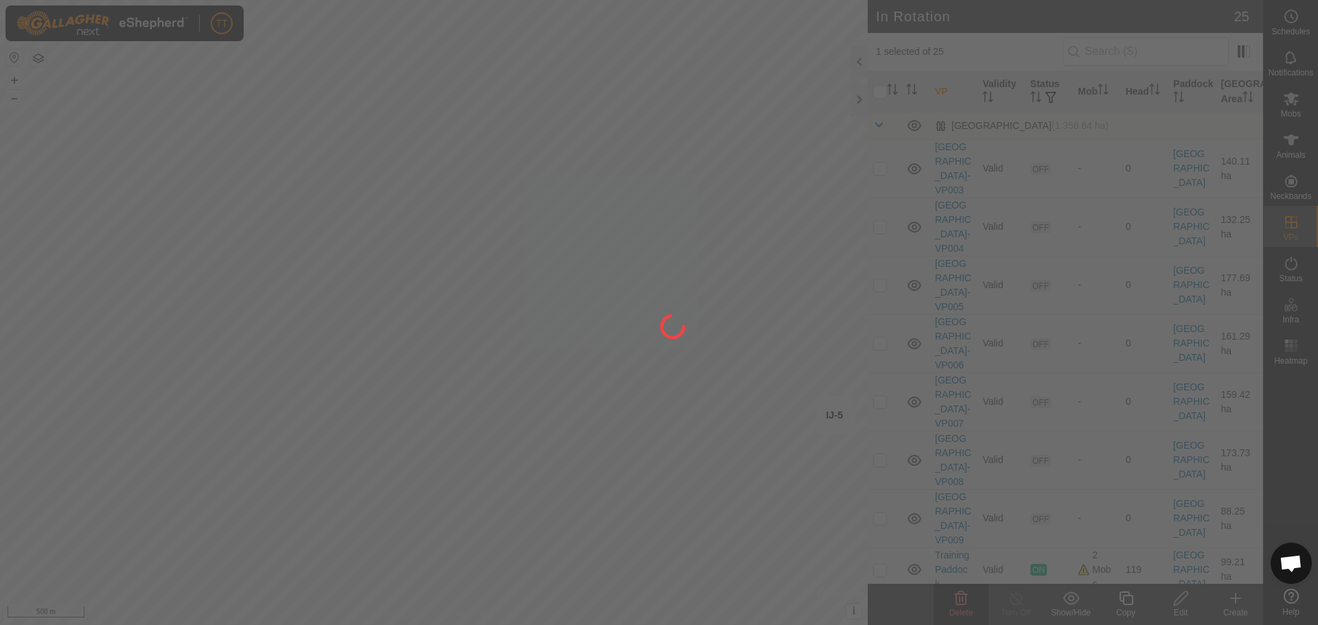
checkbox input "false"
